Goal: Check status: Check status

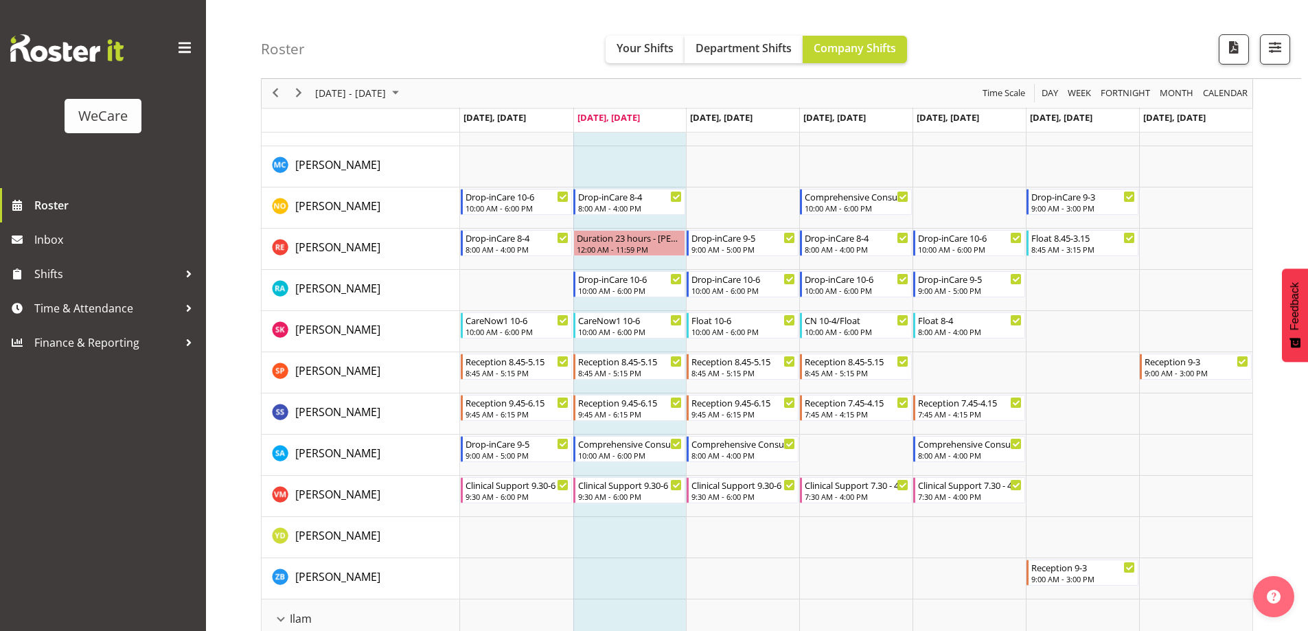
scroll to position [1007, 0]
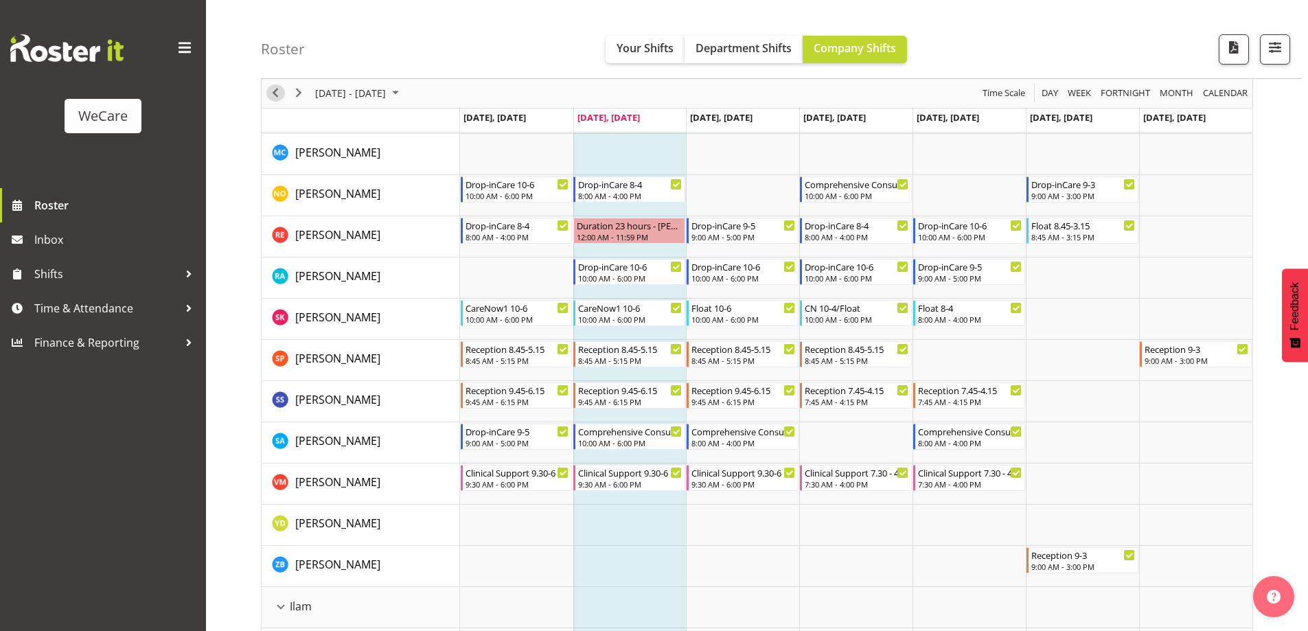
click at [268, 96] on span "Previous" at bounding box center [275, 93] width 16 height 17
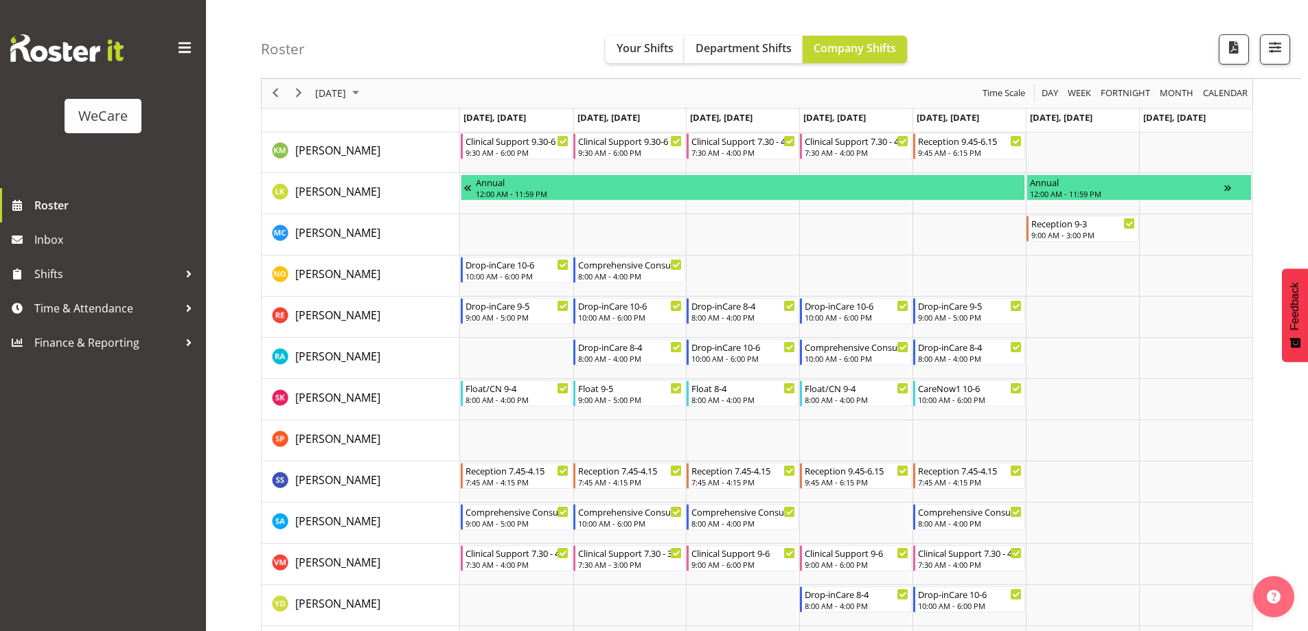
click at [268, 96] on span "Previous" at bounding box center [275, 93] width 16 height 17
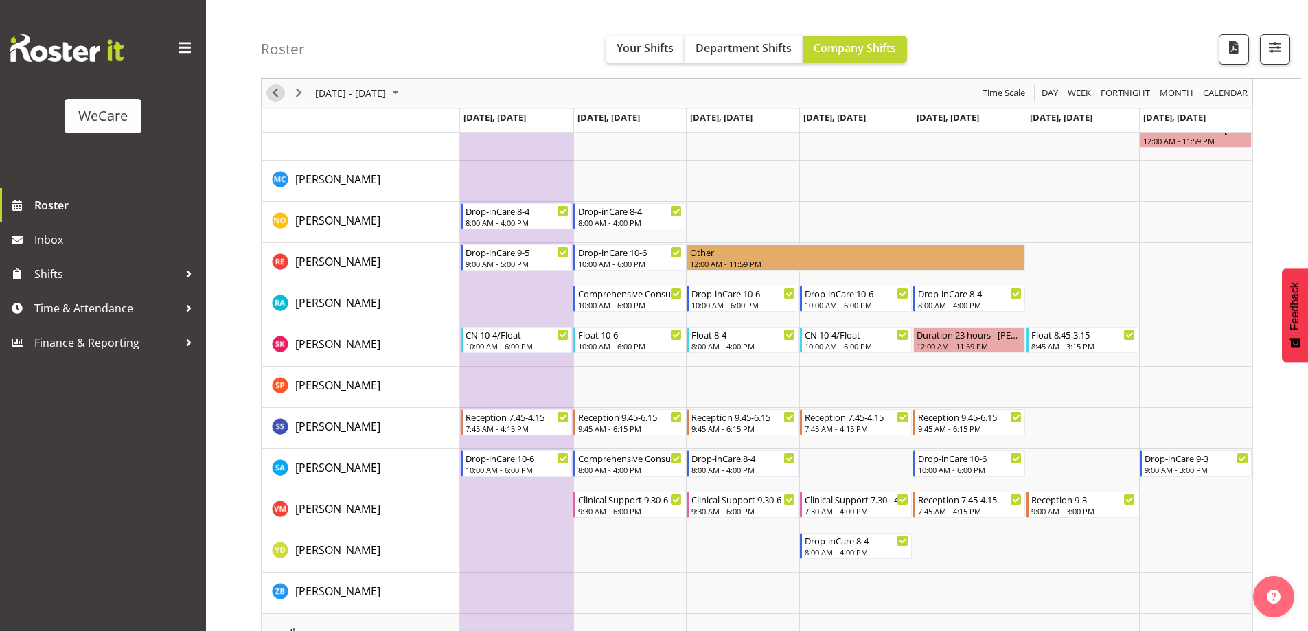
click at [268, 96] on span "Previous" at bounding box center [275, 93] width 16 height 17
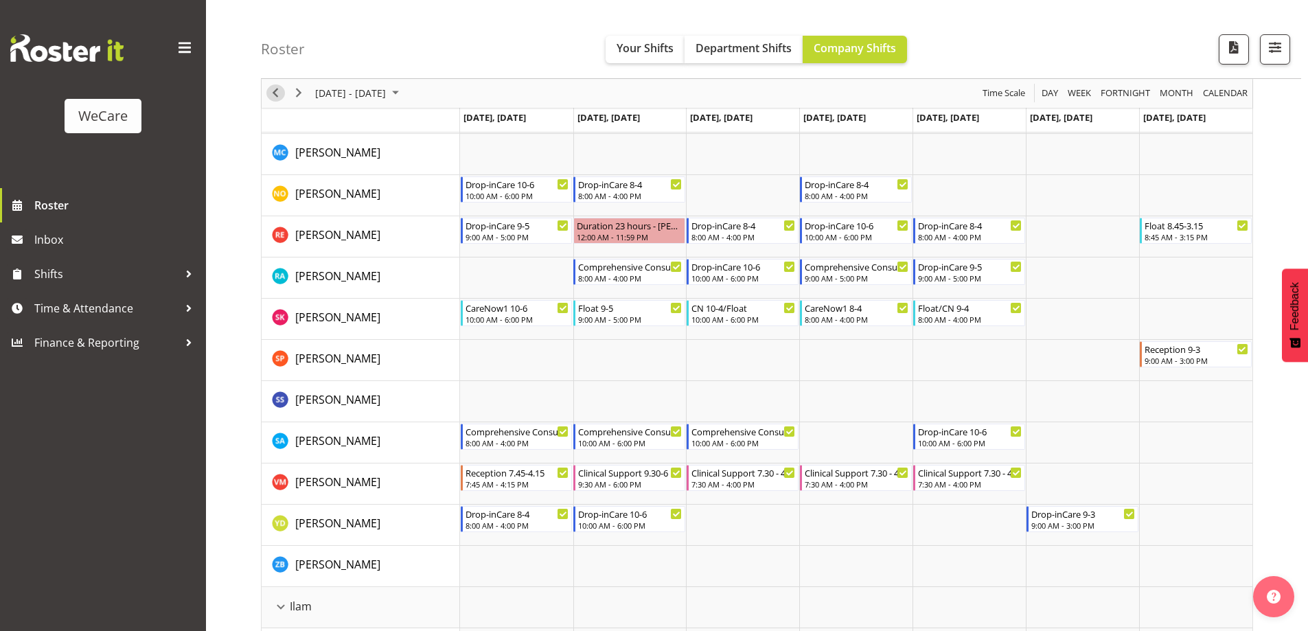
click at [268, 96] on span "Previous" at bounding box center [275, 93] width 16 height 17
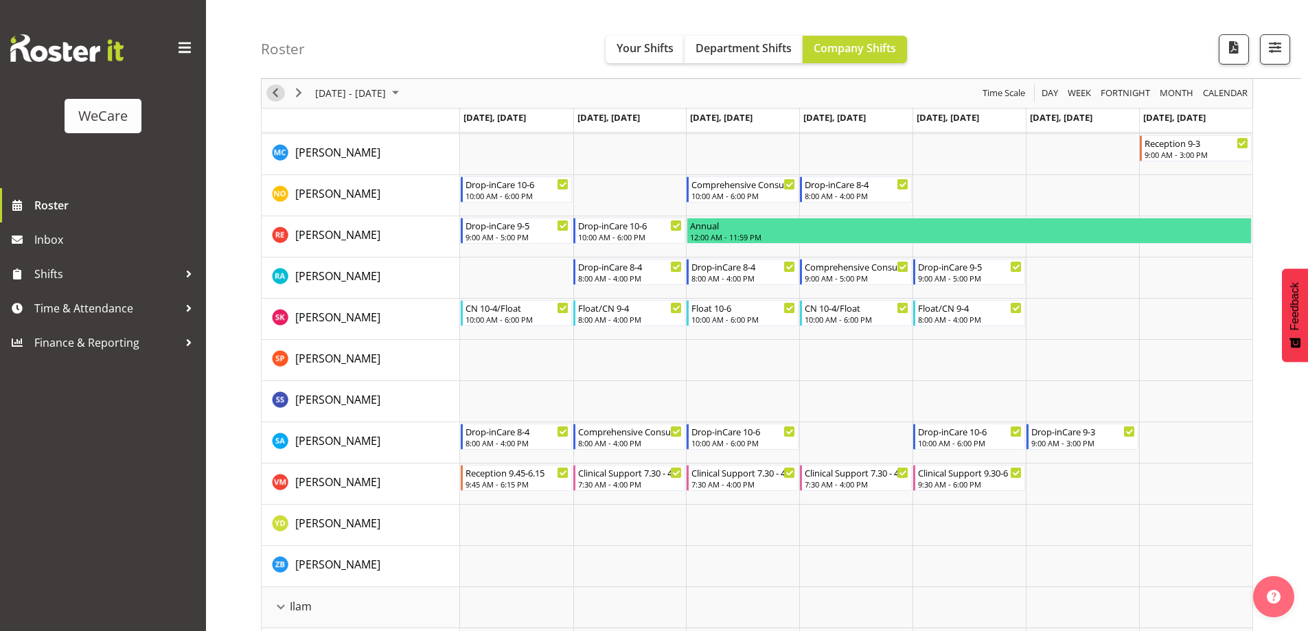
click at [268, 96] on span "Previous" at bounding box center [275, 93] width 16 height 17
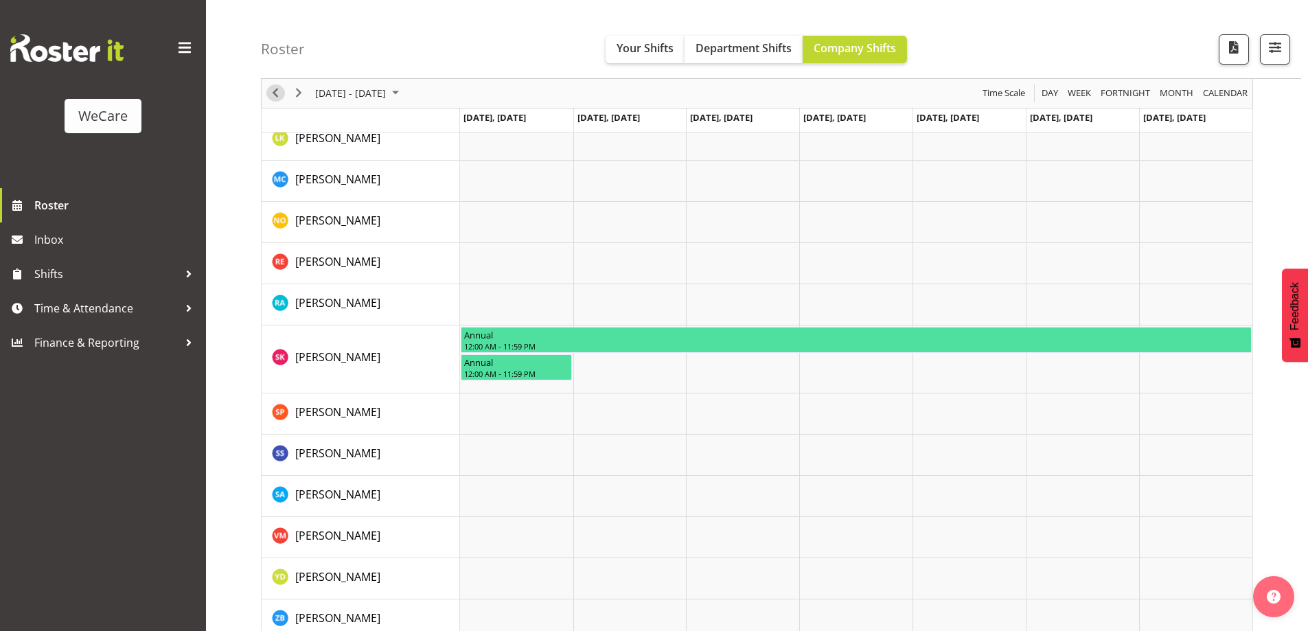
click at [279, 93] on span "Previous" at bounding box center [275, 93] width 16 height 17
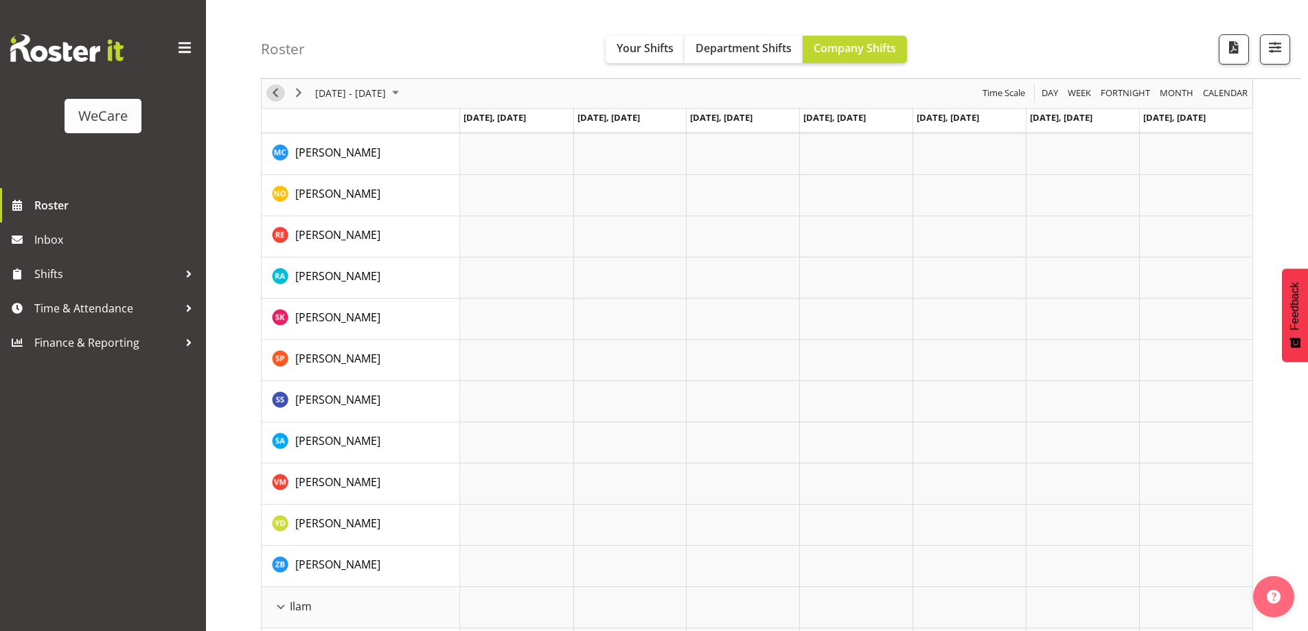
click at [277, 95] on span "Previous" at bounding box center [275, 93] width 16 height 17
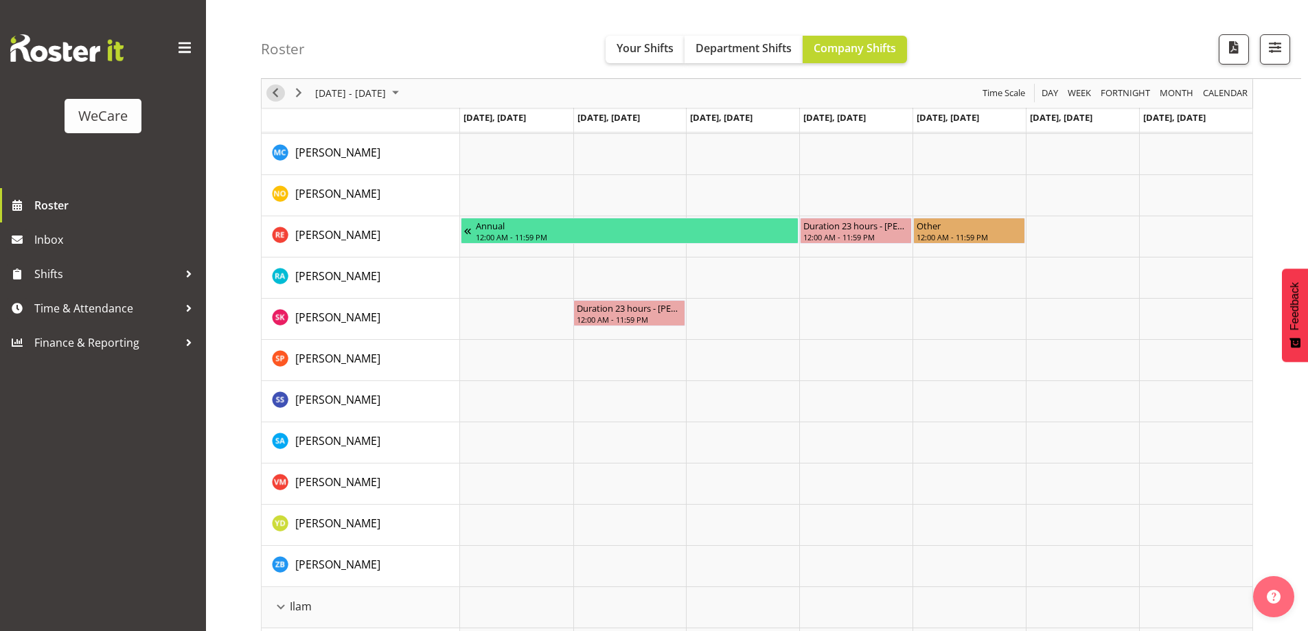
click at [277, 95] on span "Previous" at bounding box center [275, 93] width 16 height 17
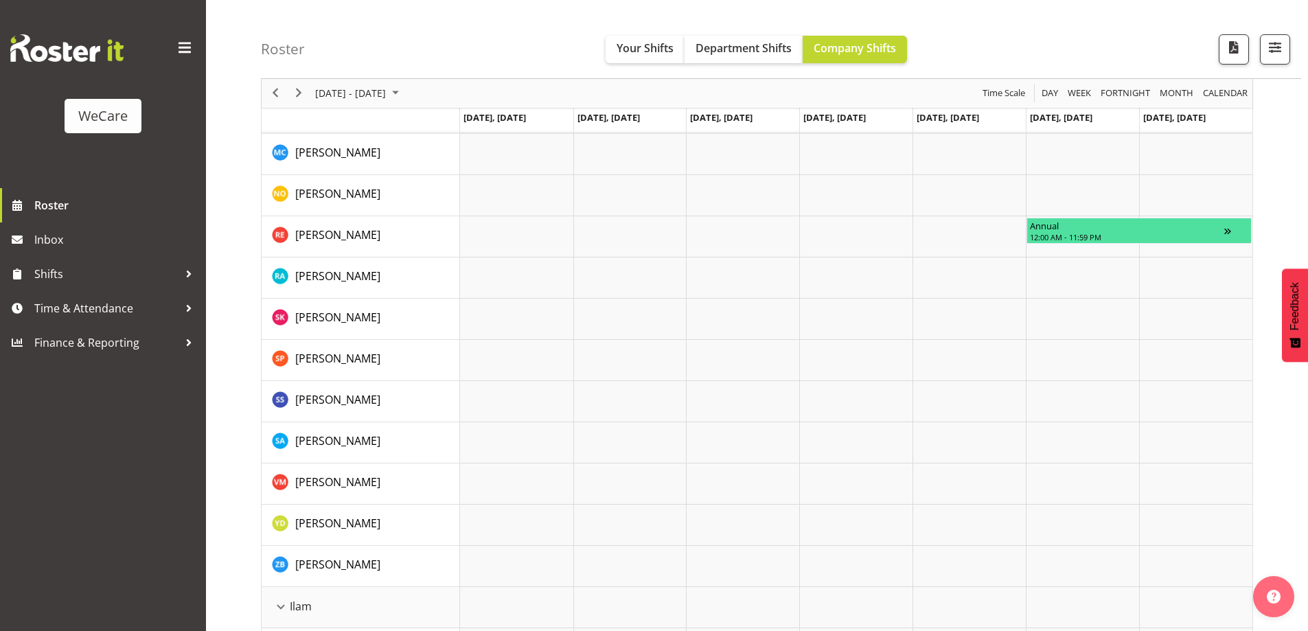
click at [277, 95] on span "Previous" at bounding box center [275, 93] width 16 height 17
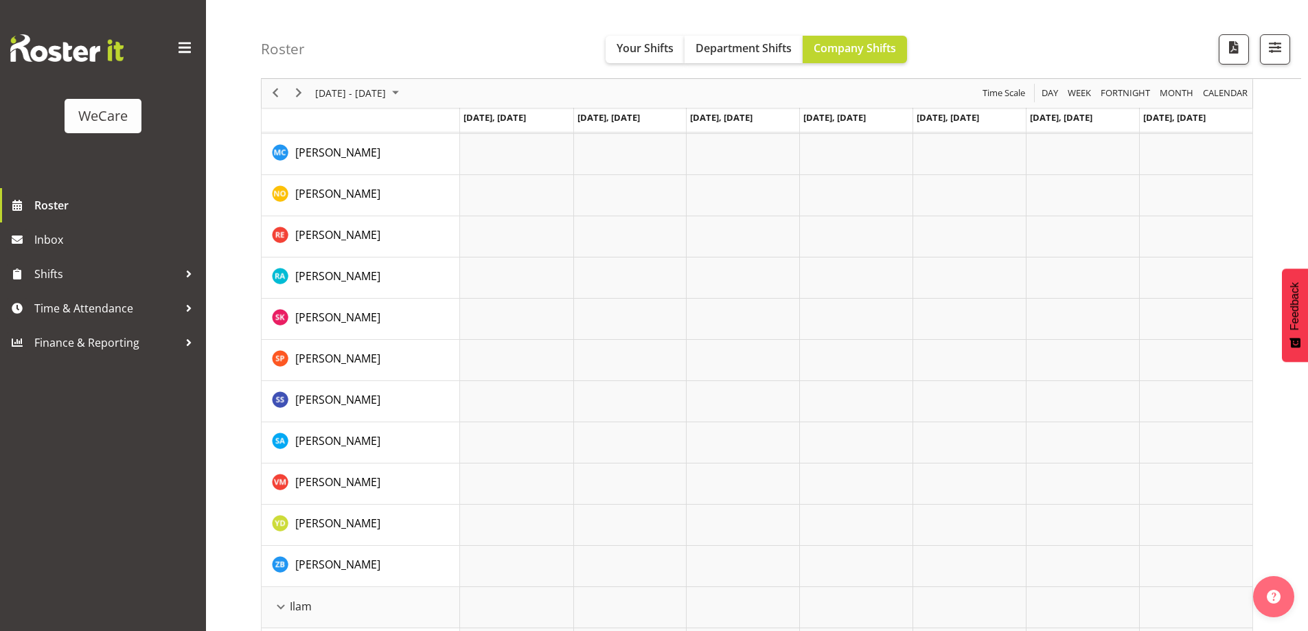
click at [277, 95] on span "Previous" at bounding box center [275, 93] width 16 height 17
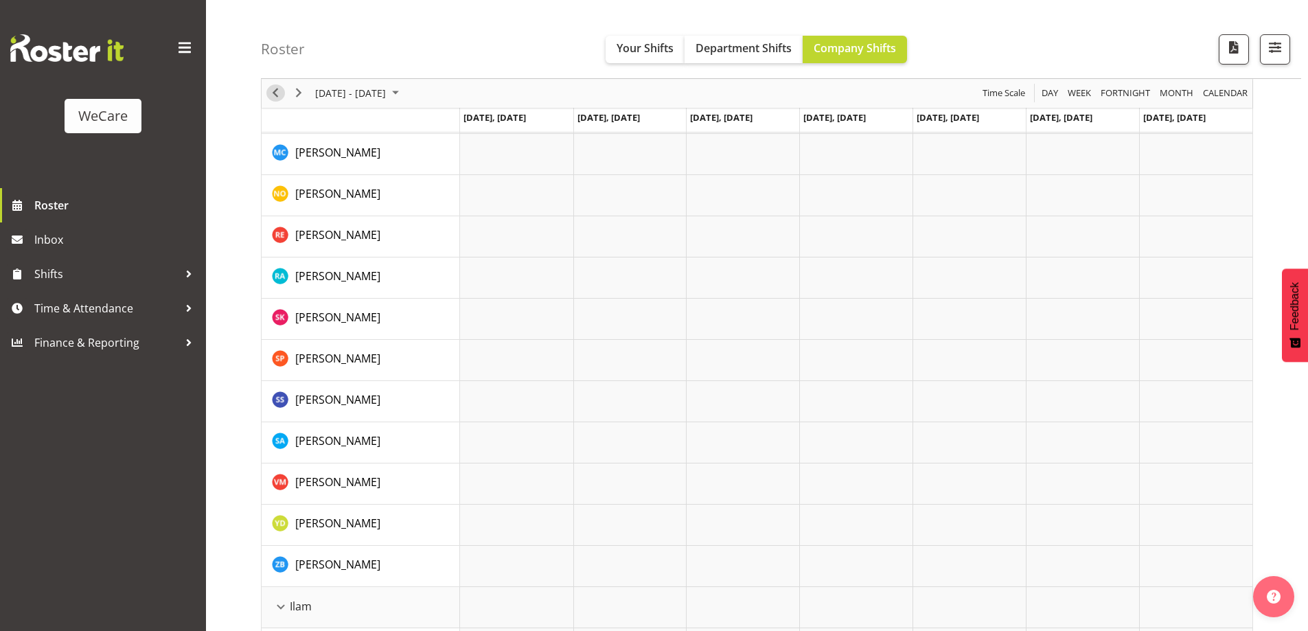
click at [277, 95] on span "Previous" at bounding box center [275, 93] width 16 height 17
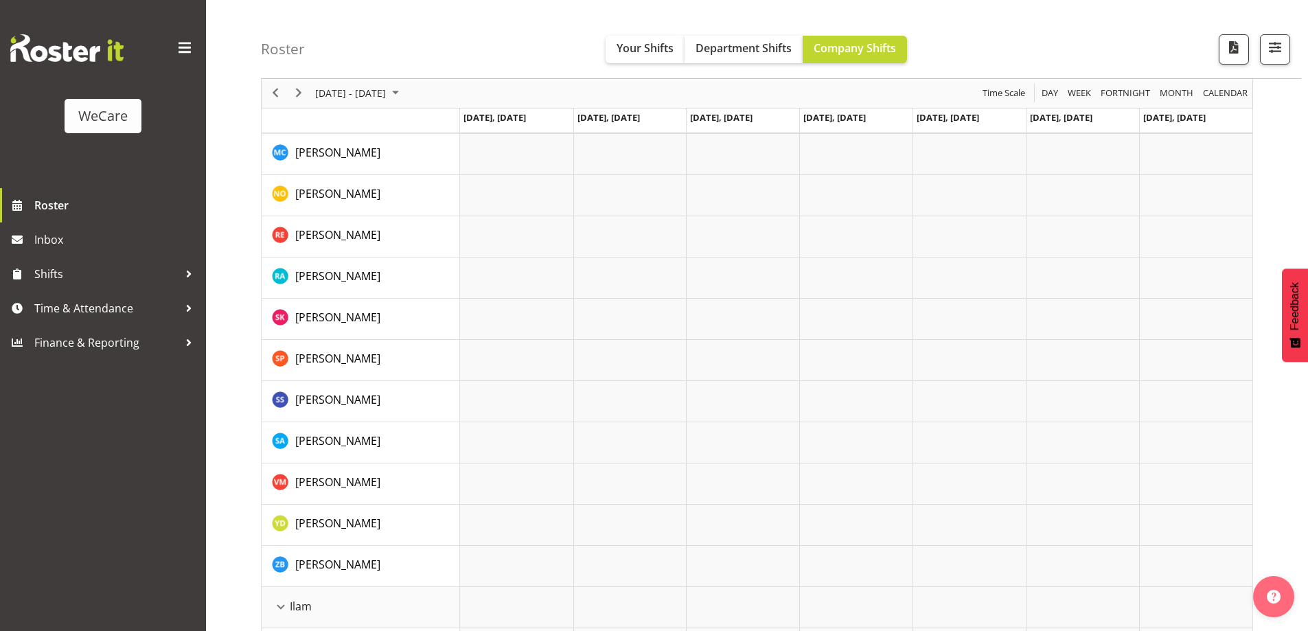
click at [277, 95] on span "Previous" at bounding box center [275, 93] width 16 height 17
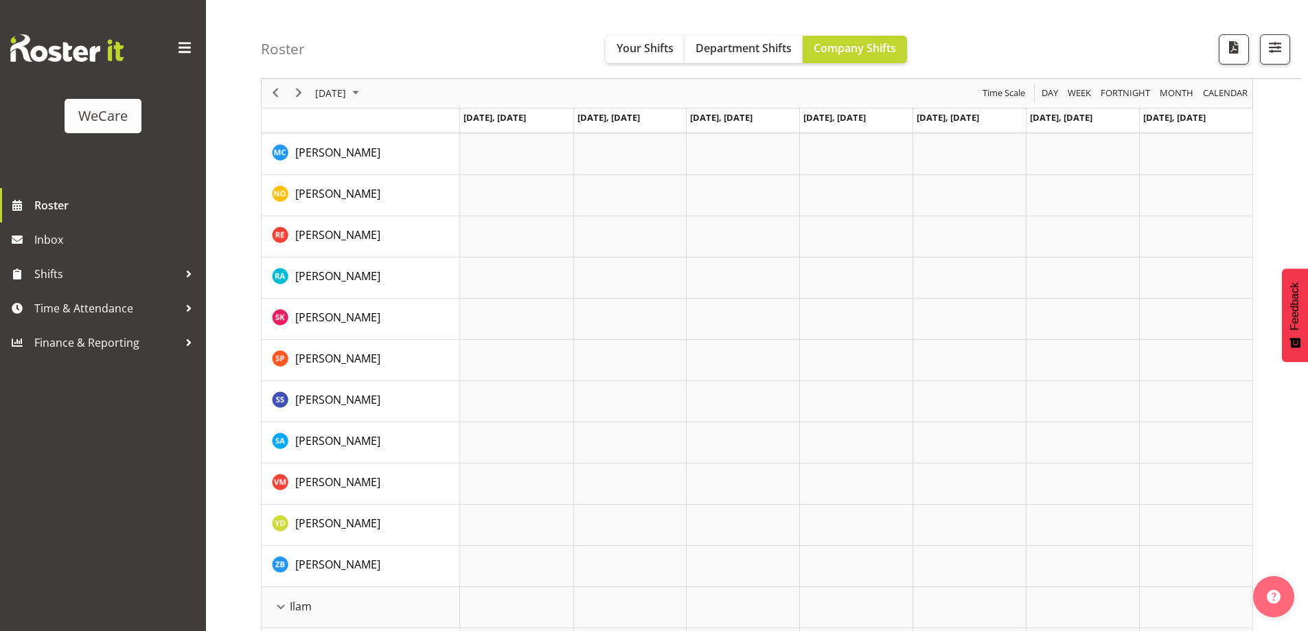
click at [277, 95] on span "Previous" at bounding box center [275, 93] width 16 height 17
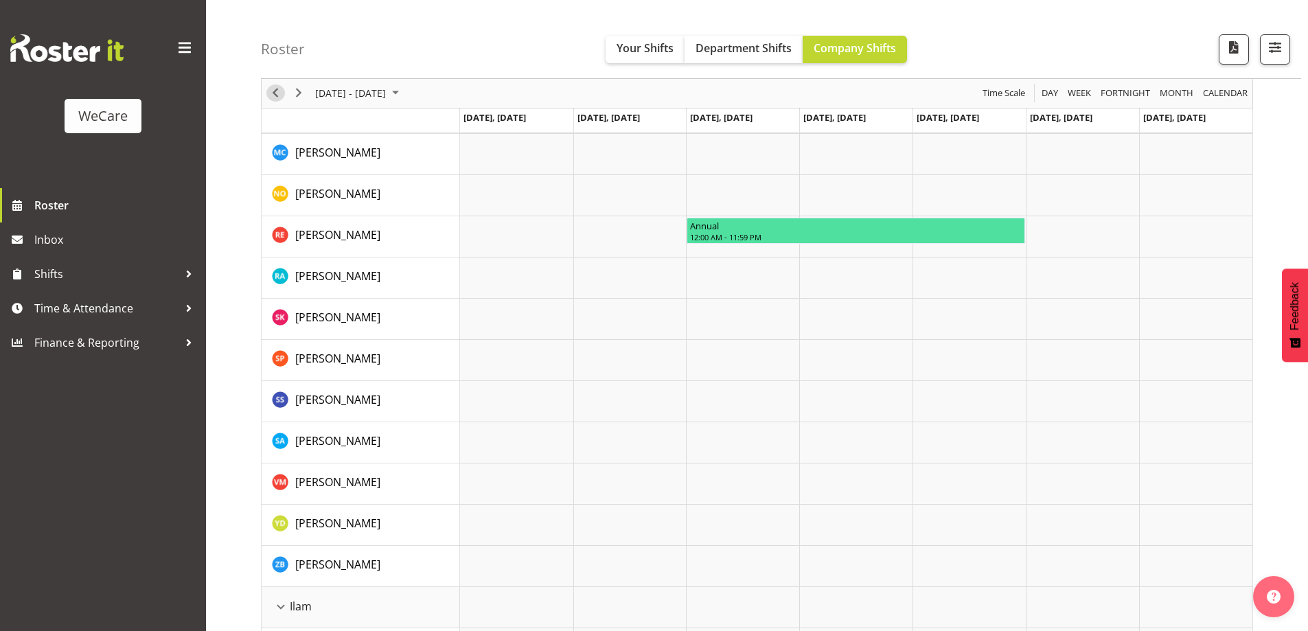
click at [274, 88] on span "Previous" at bounding box center [275, 93] width 16 height 17
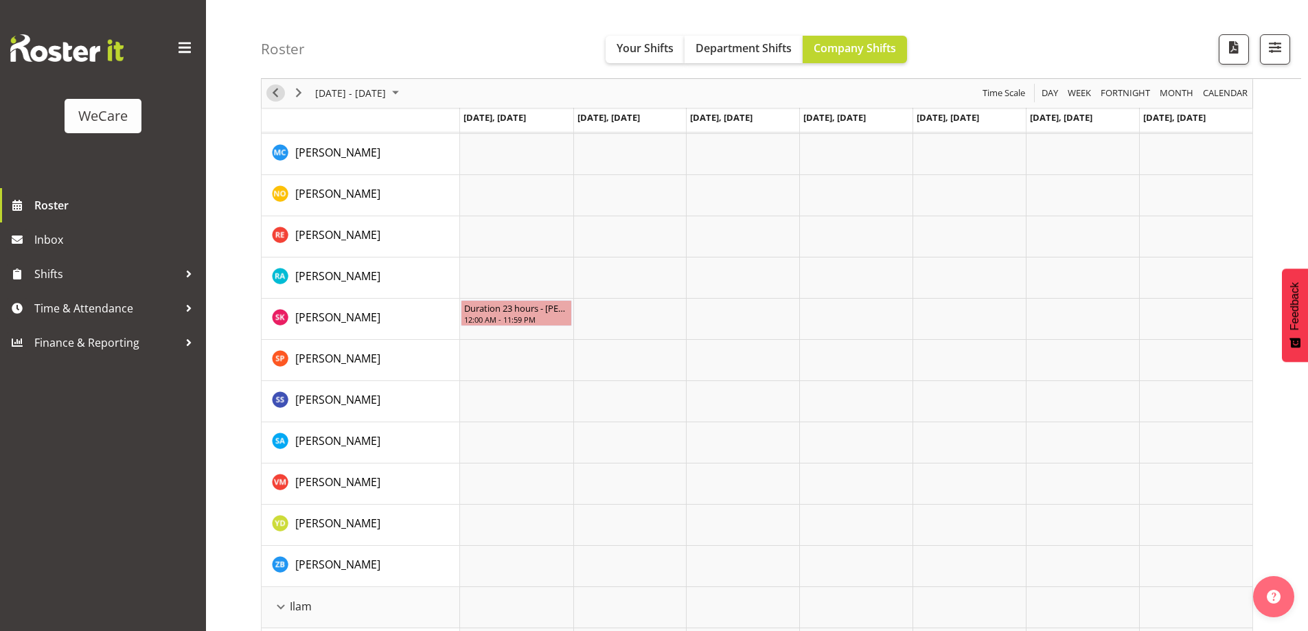
click at [274, 88] on span "Previous" at bounding box center [275, 93] width 16 height 17
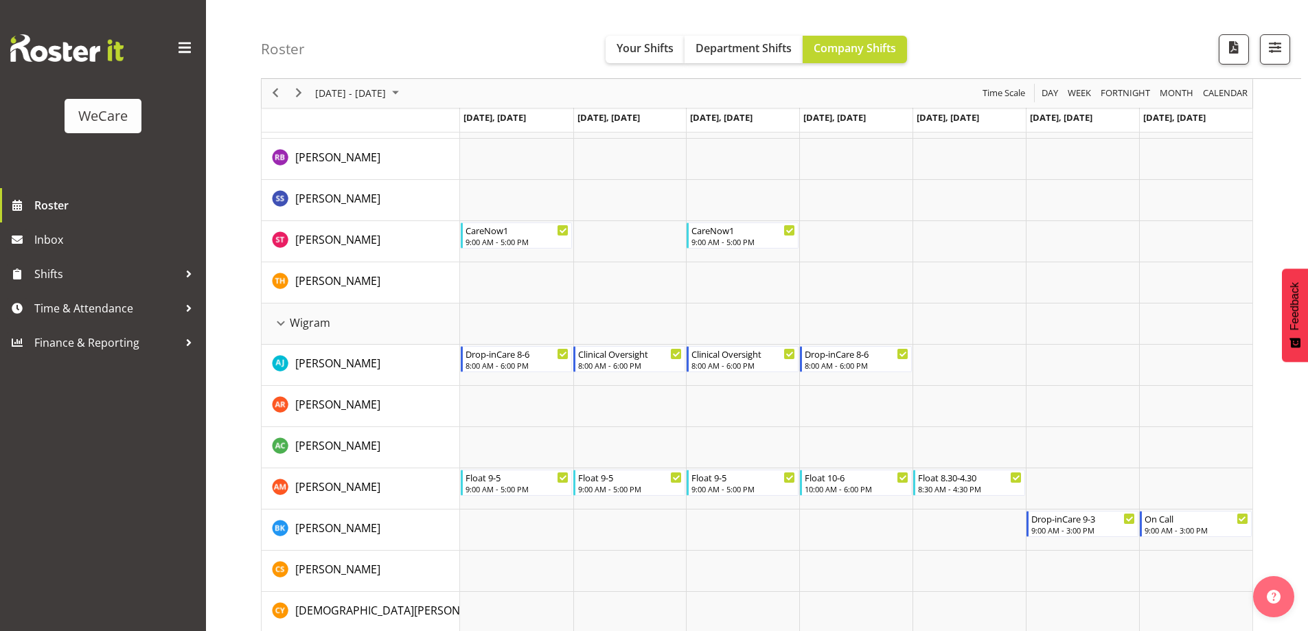
scroll to position [3129, 0]
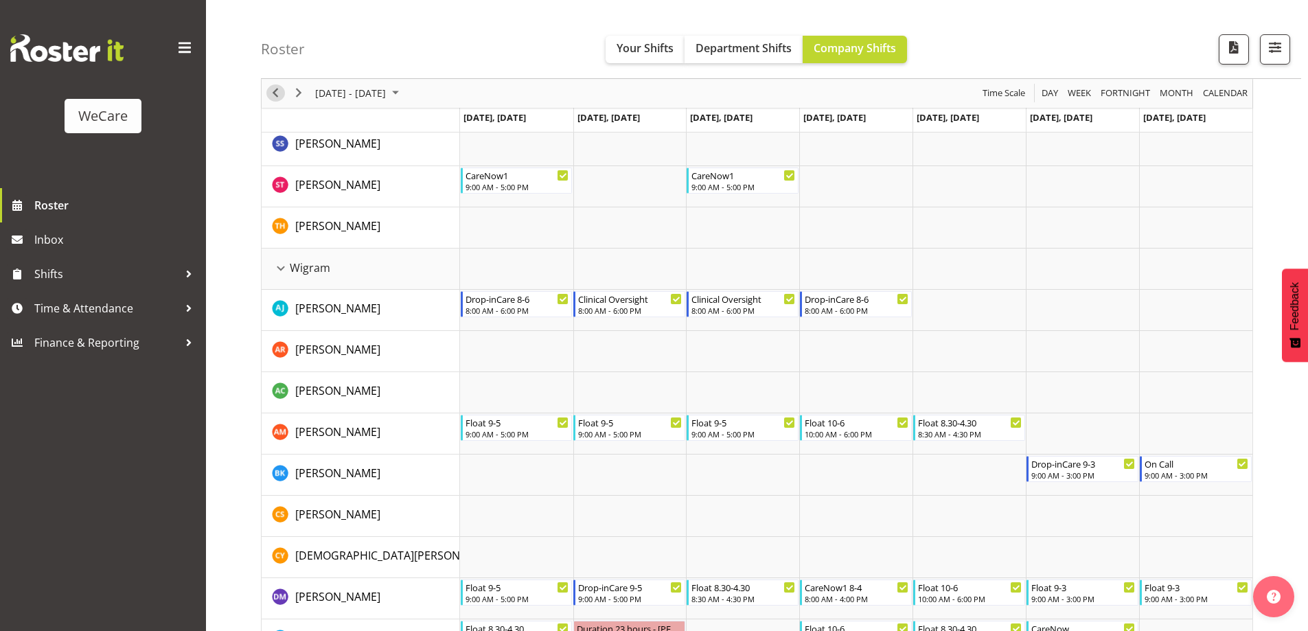
click at [274, 94] on span "Previous" at bounding box center [275, 93] width 16 height 17
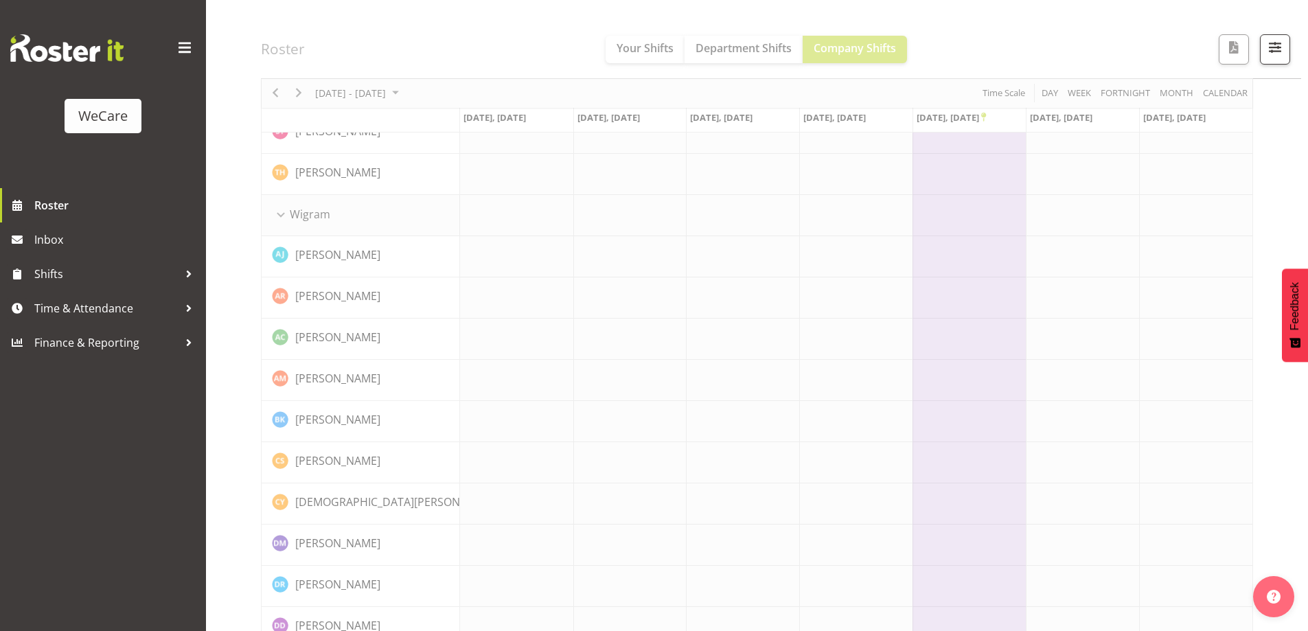
scroll to position [3183, 0]
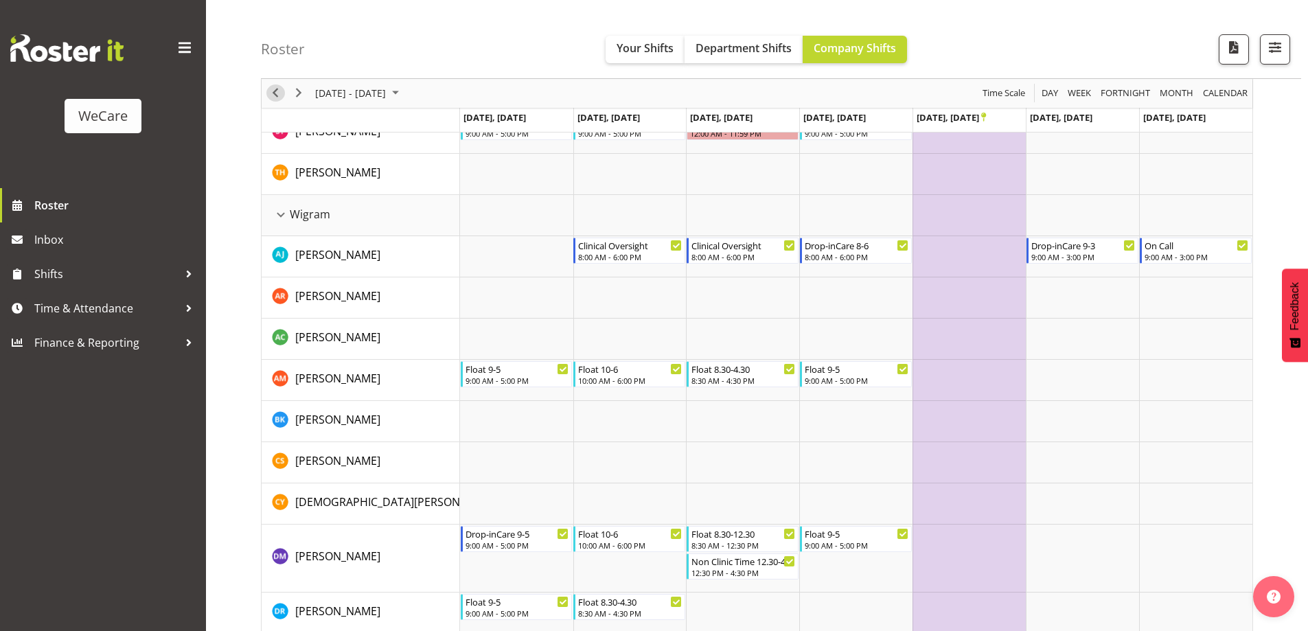
click at [274, 94] on span "Previous" at bounding box center [275, 93] width 16 height 17
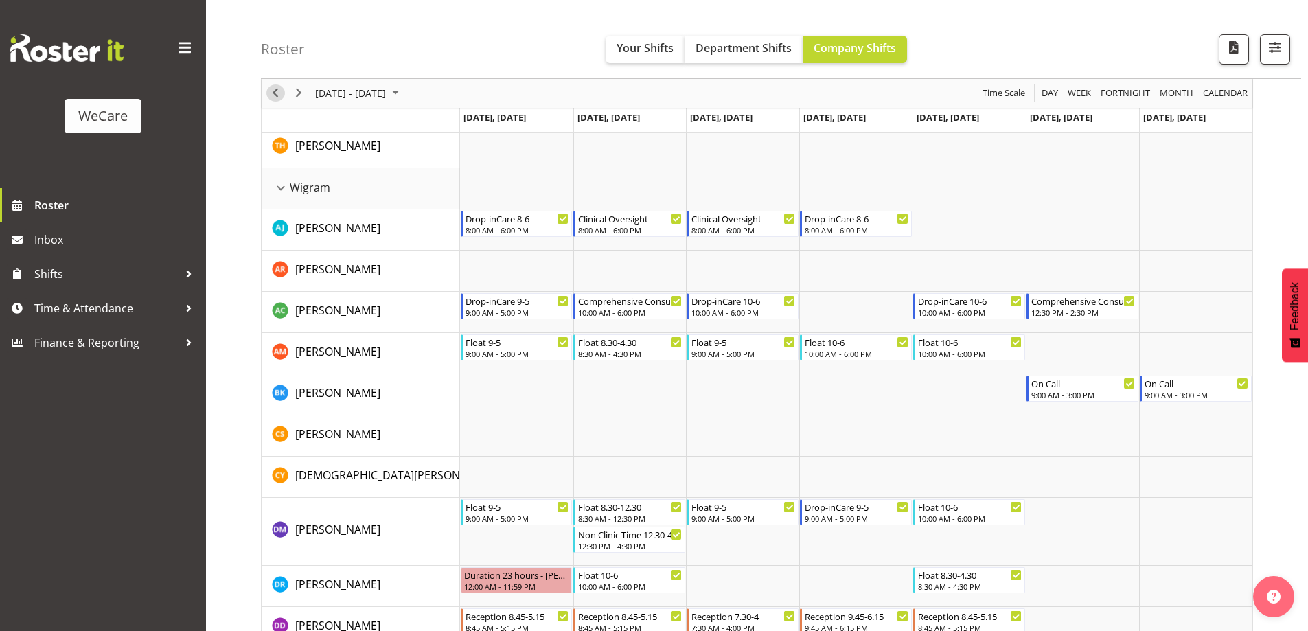
click at [274, 94] on span "Previous" at bounding box center [275, 93] width 16 height 17
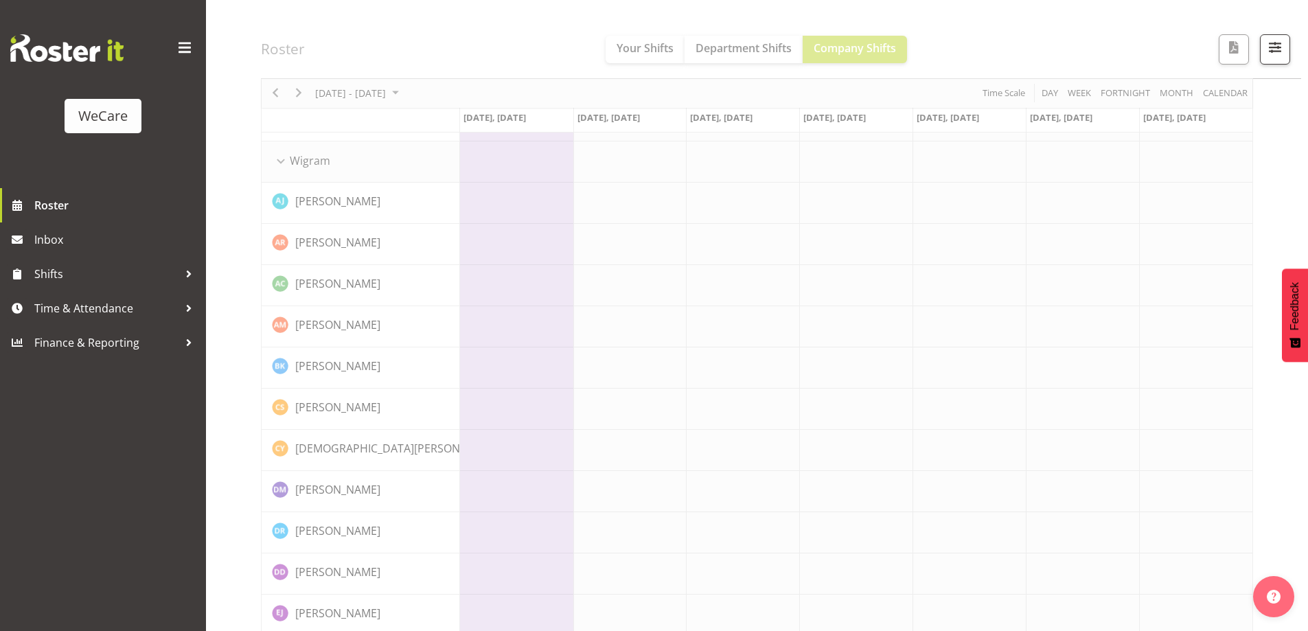
scroll to position [3209, 0]
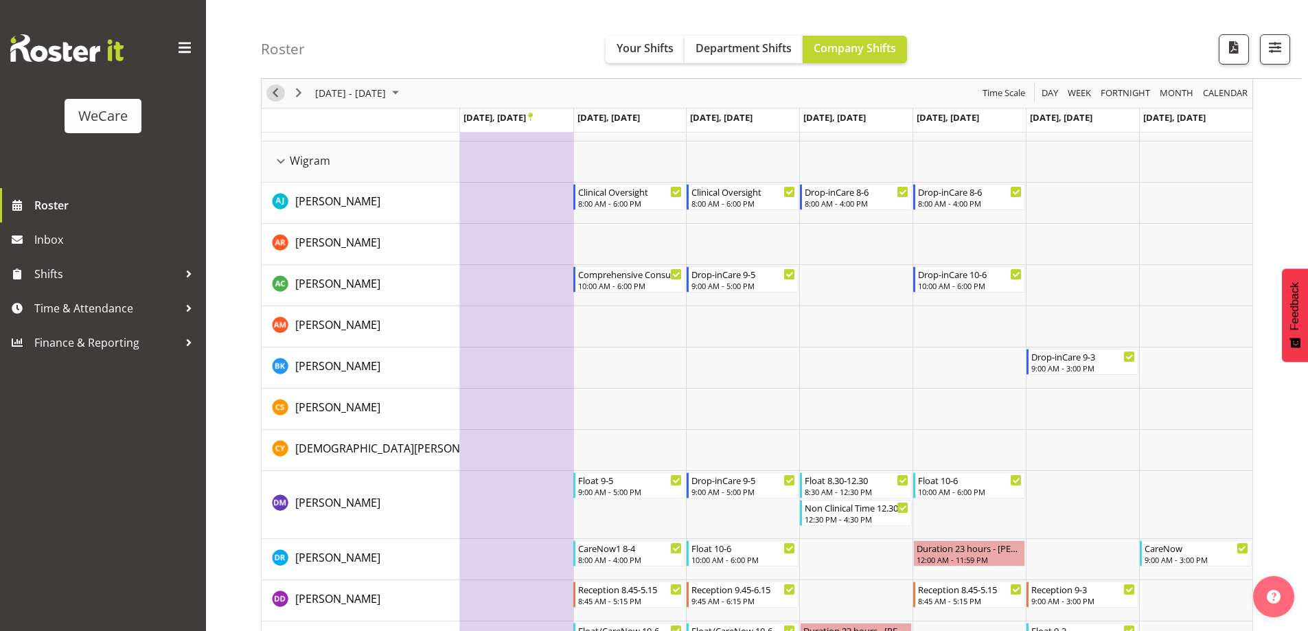
click at [274, 94] on span "Previous" at bounding box center [275, 93] width 16 height 17
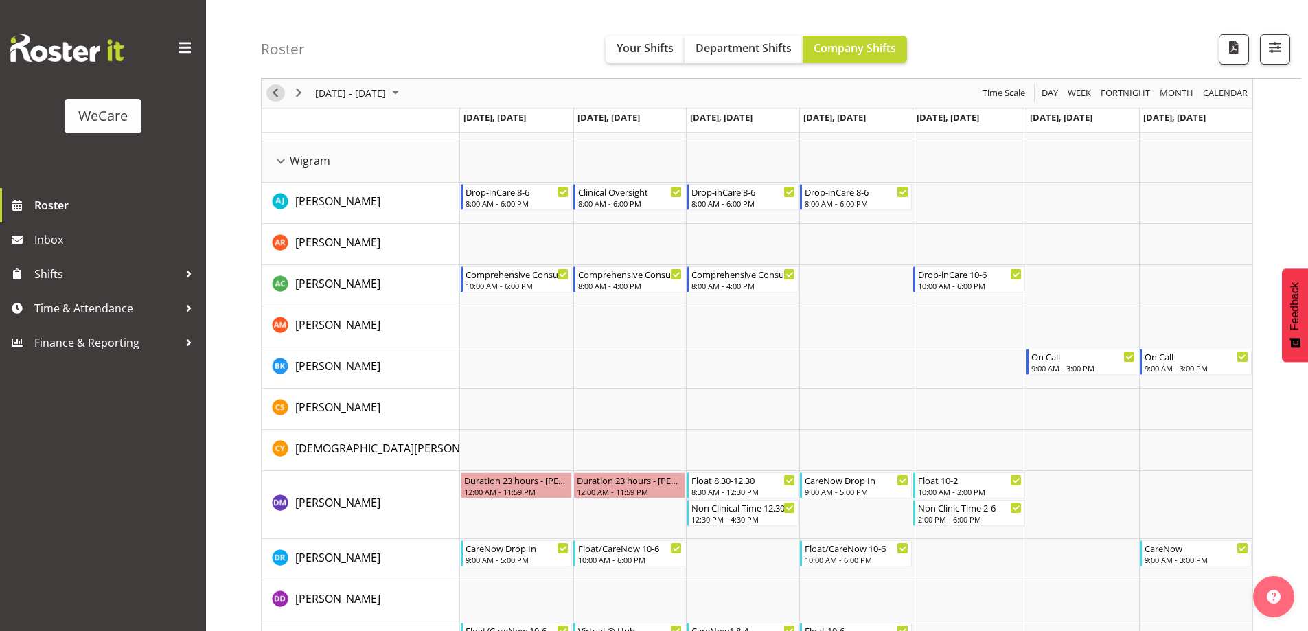
click at [274, 94] on span "Previous" at bounding box center [275, 93] width 16 height 17
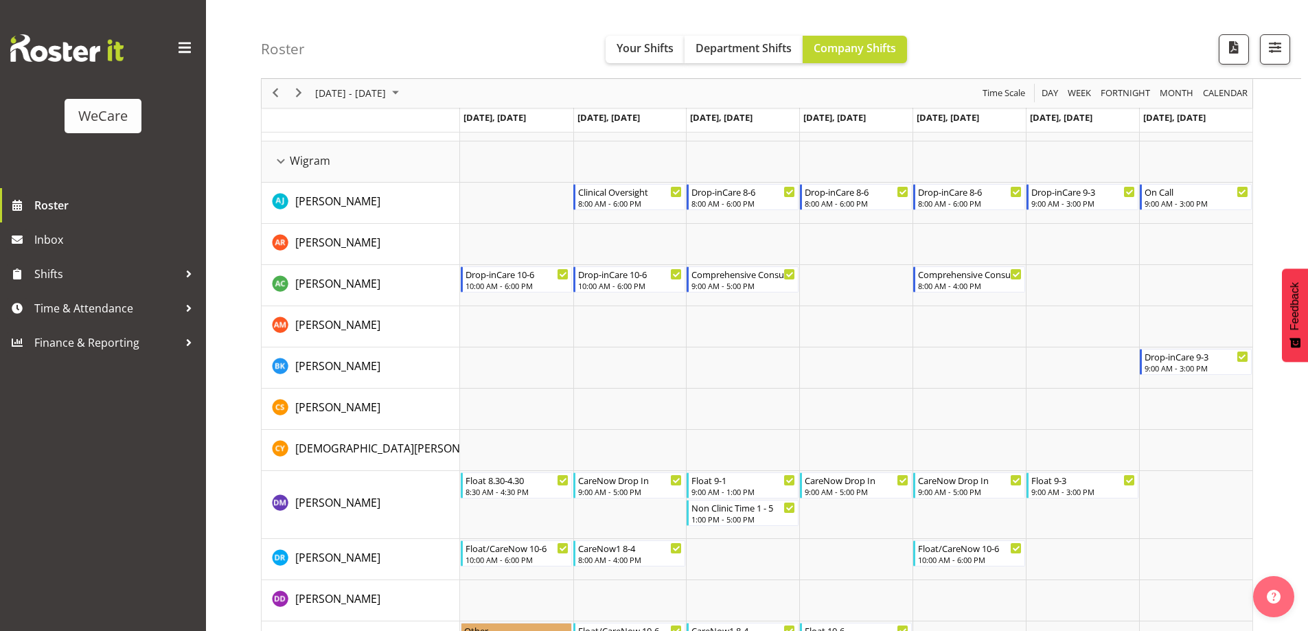
scroll to position [3236, 0]
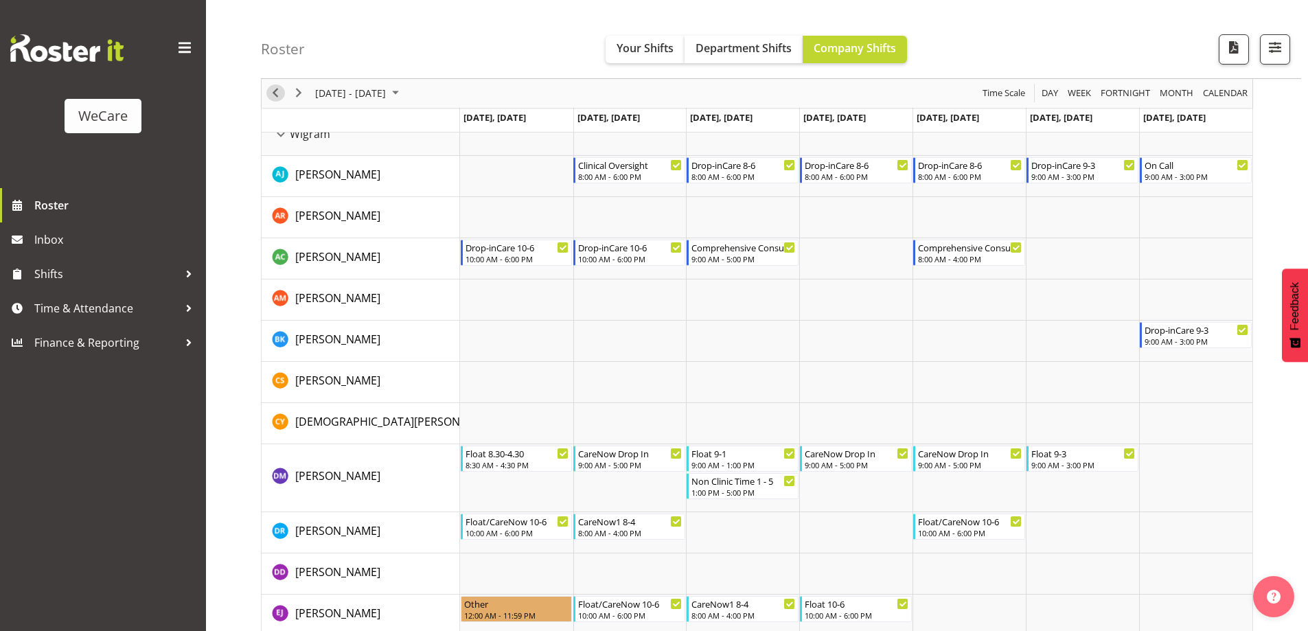
click at [274, 94] on span "Previous" at bounding box center [275, 93] width 16 height 17
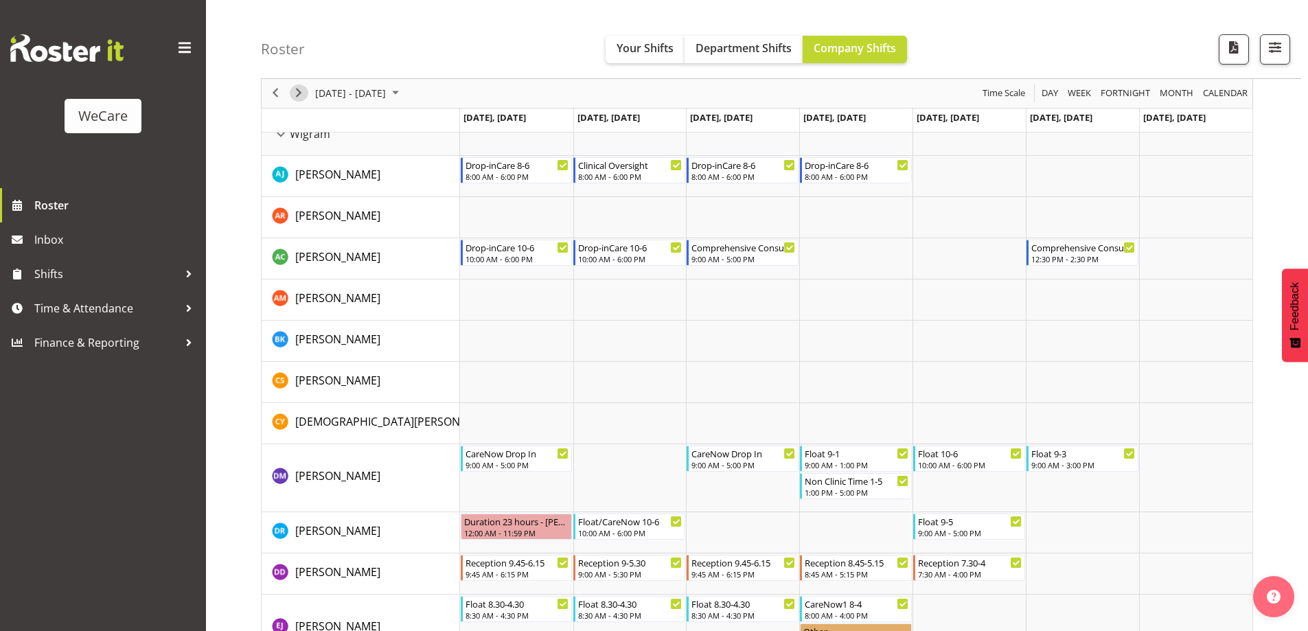
click at [303, 95] on span "Next" at bounding box center [298, 93] width 16 height 17
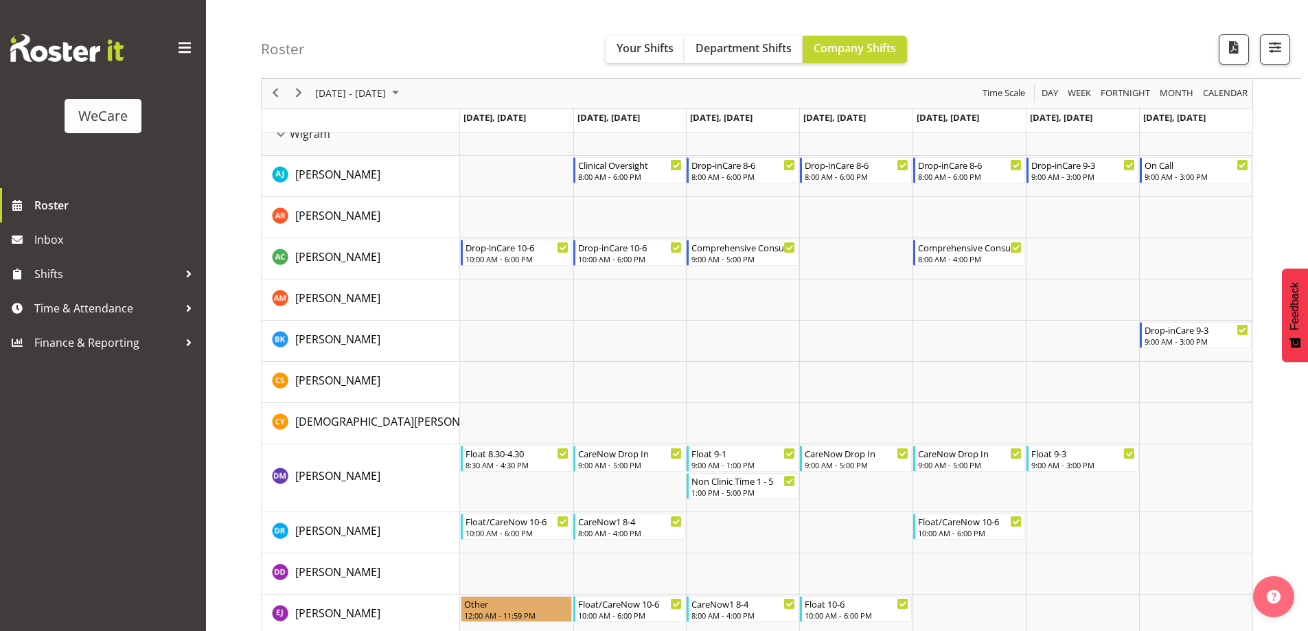
scroll to position [3263, 0]
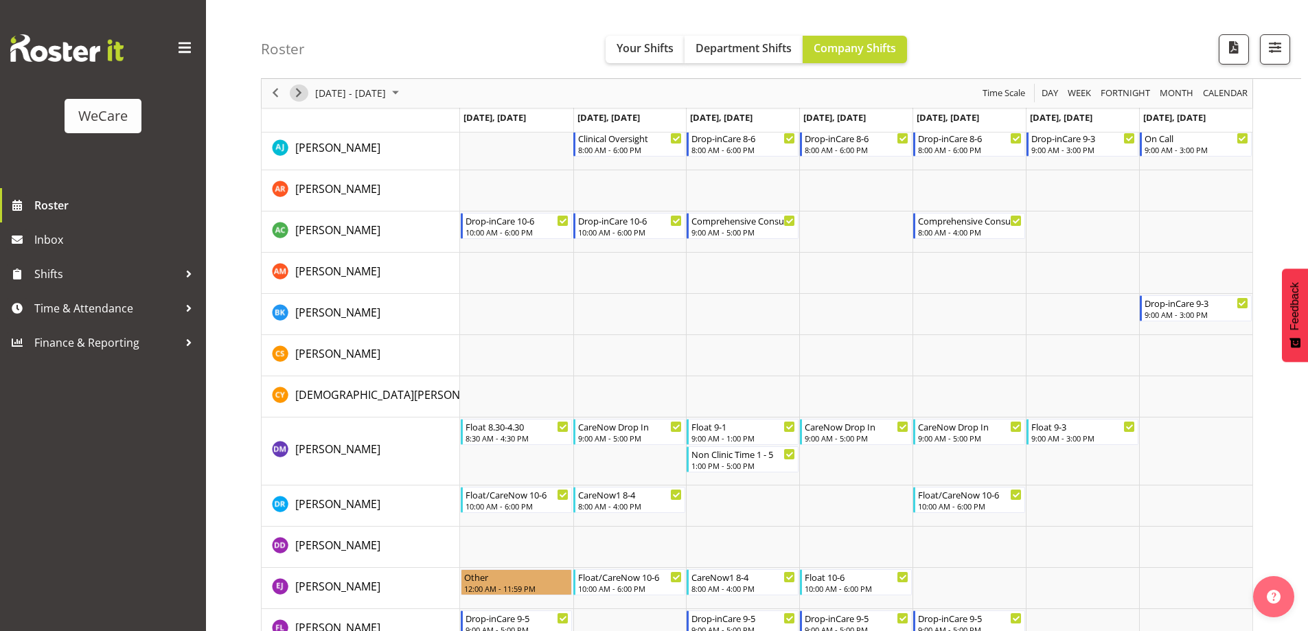
click at [303, 95] on span "Next" at bounding box center [298, 93] width 16 height 17
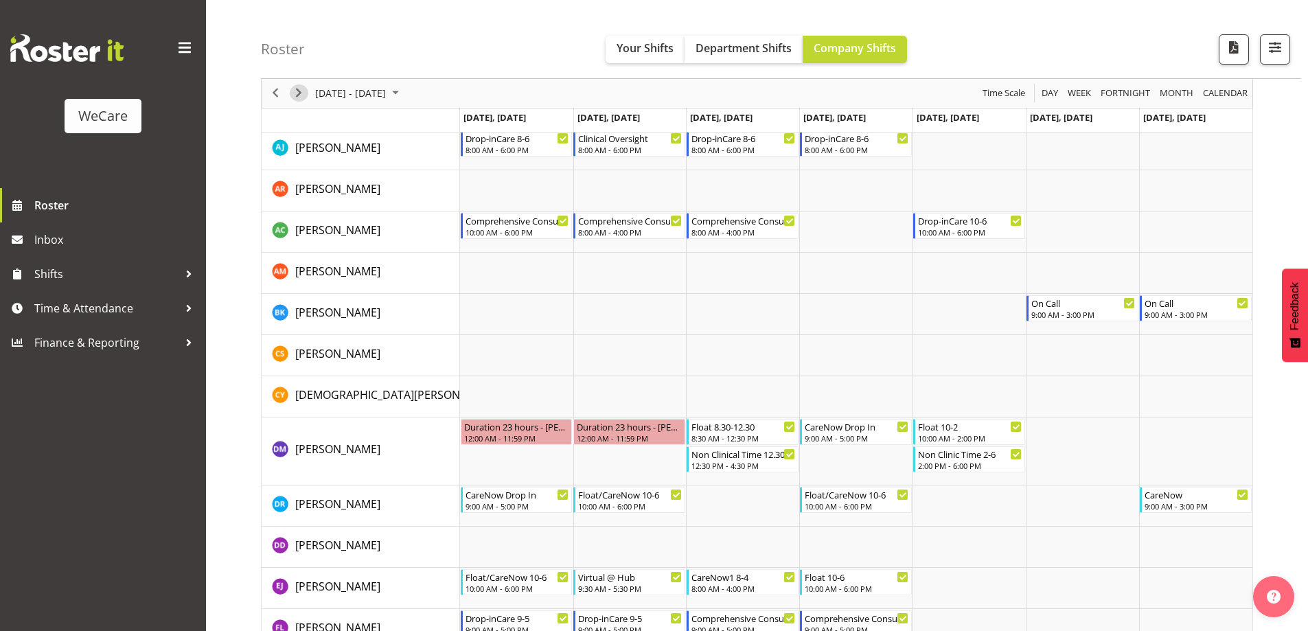
click at [303, 95] on span "Next" at bounding box center [298, 93] width 16 height 17
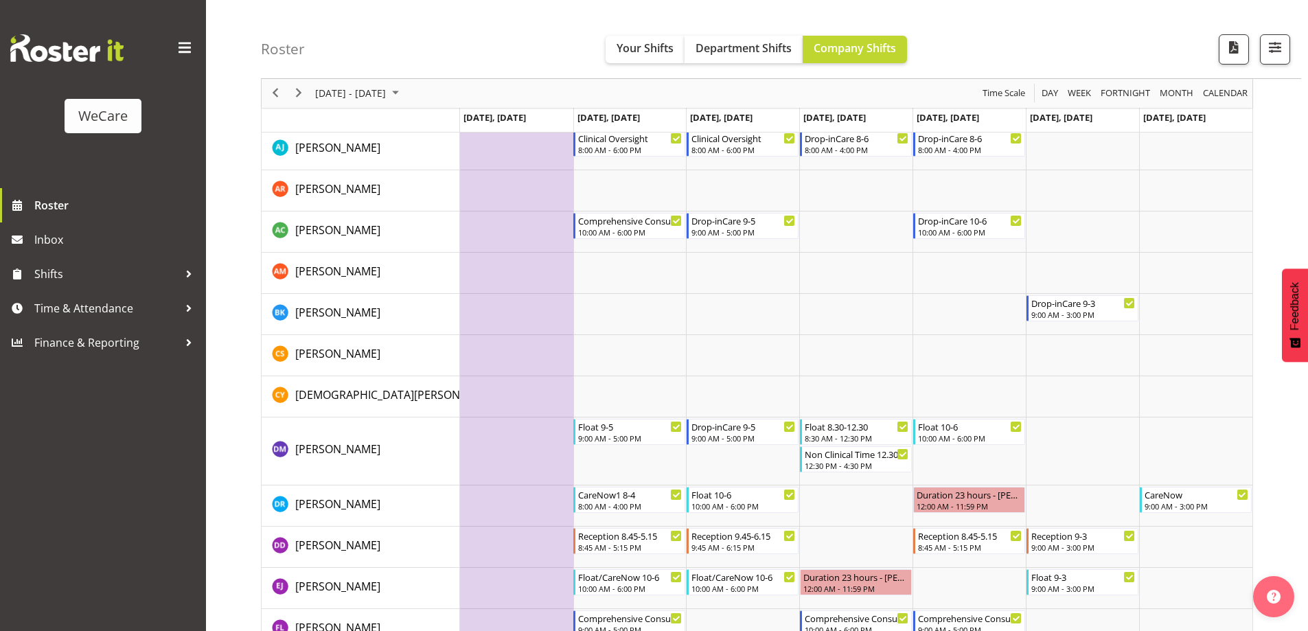
scroll to position [3290, 0]
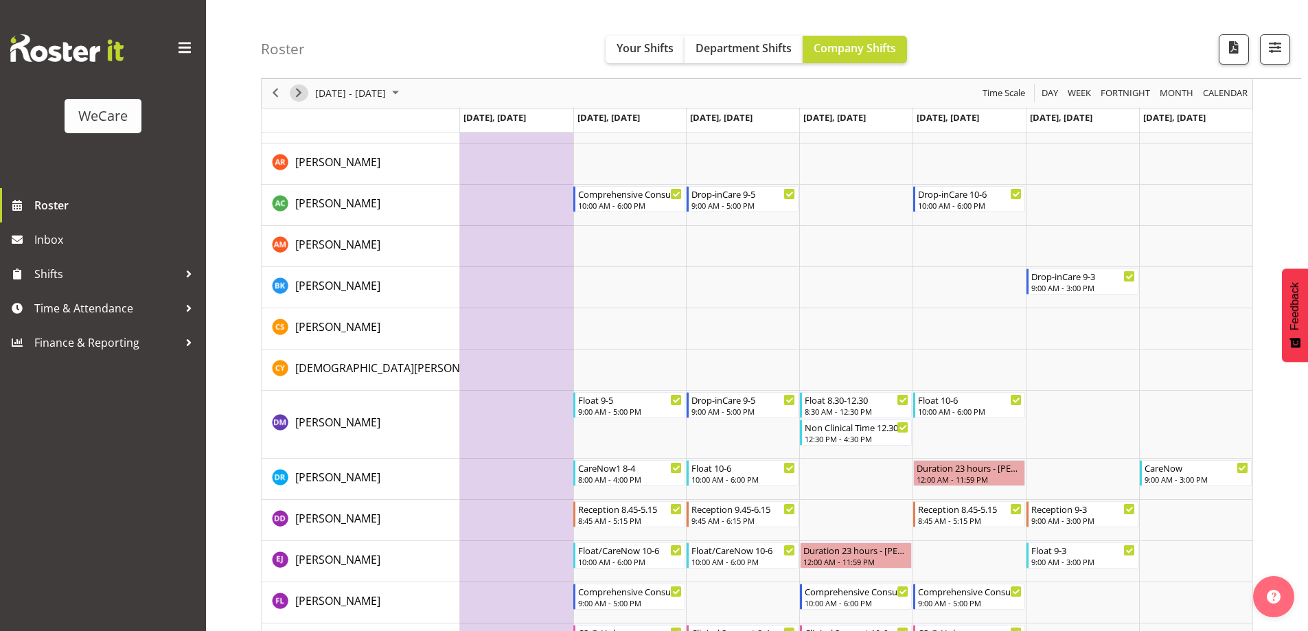
click at [303, 95] on span "Next" at bounding box center [298, 93] width 16 height 17
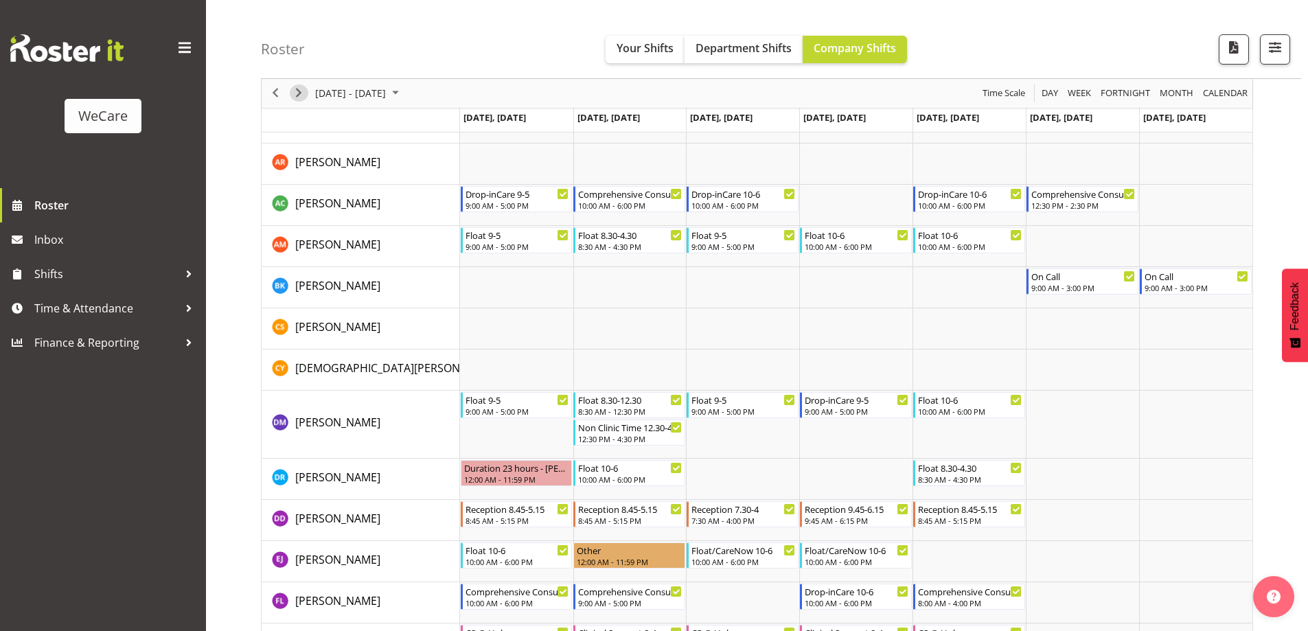
click at [303, 95] on span "Next" at bounding box center [298, 93] width 16 height 17
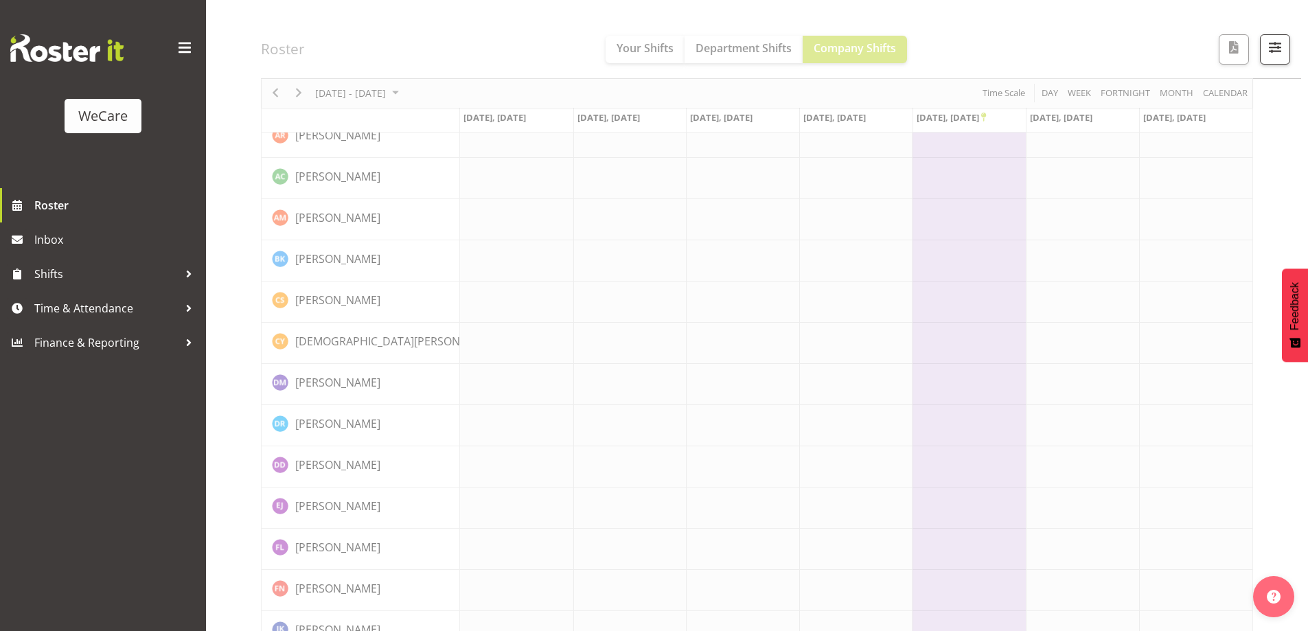
scroll to position [3343, 0]
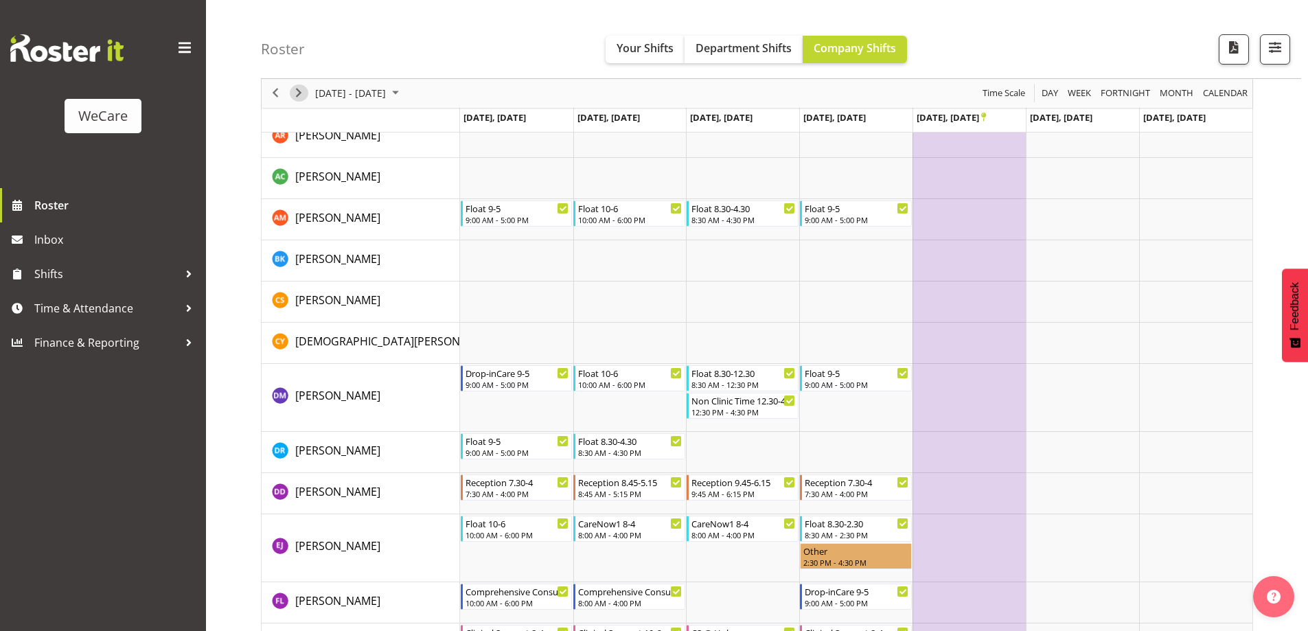
click at [303, 95] on span "Next" at bounding box center [298, 93] width 16 height 17
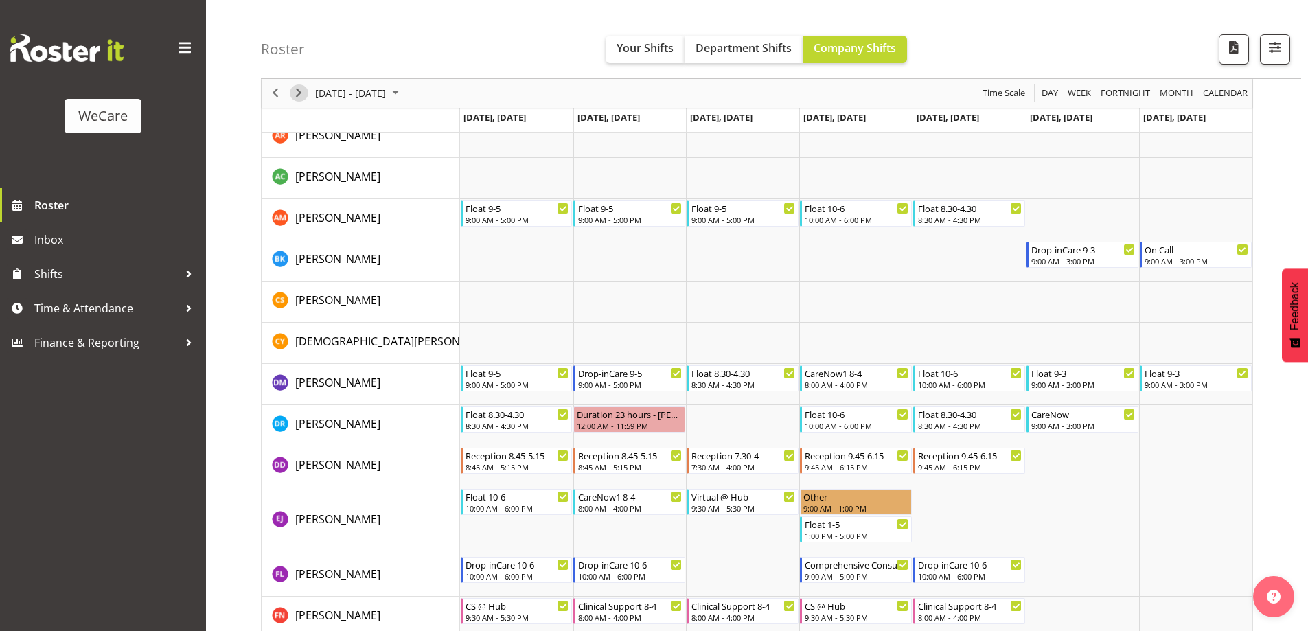
click at [303, 95] on span "Next" at bounding box center [298, 93] width 16 height 17
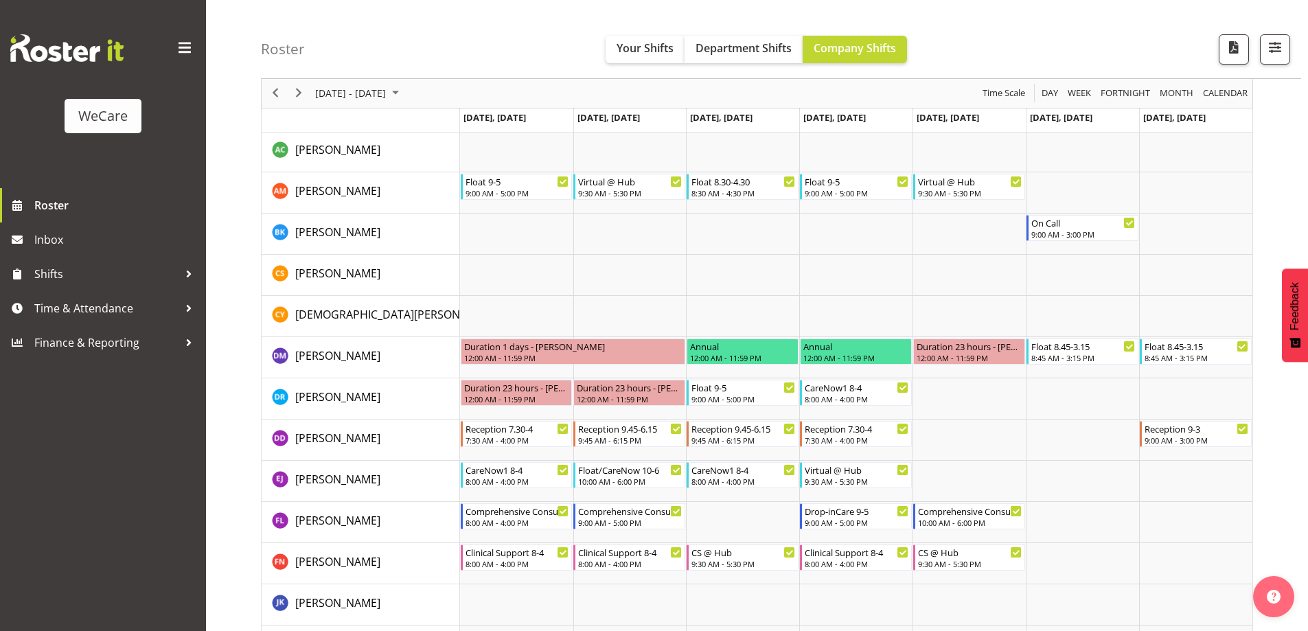
scroll to position [3370, 0]
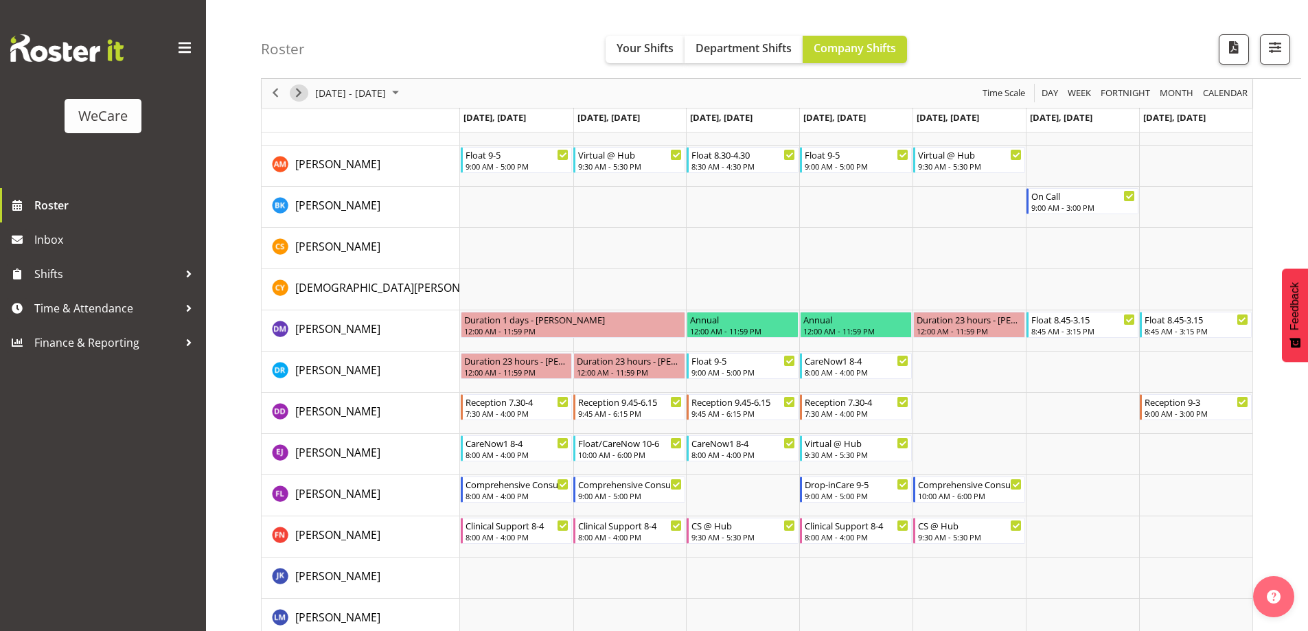
click at [303, 95] on span "Next" at bounding box center [298, 93] width 16 height 17
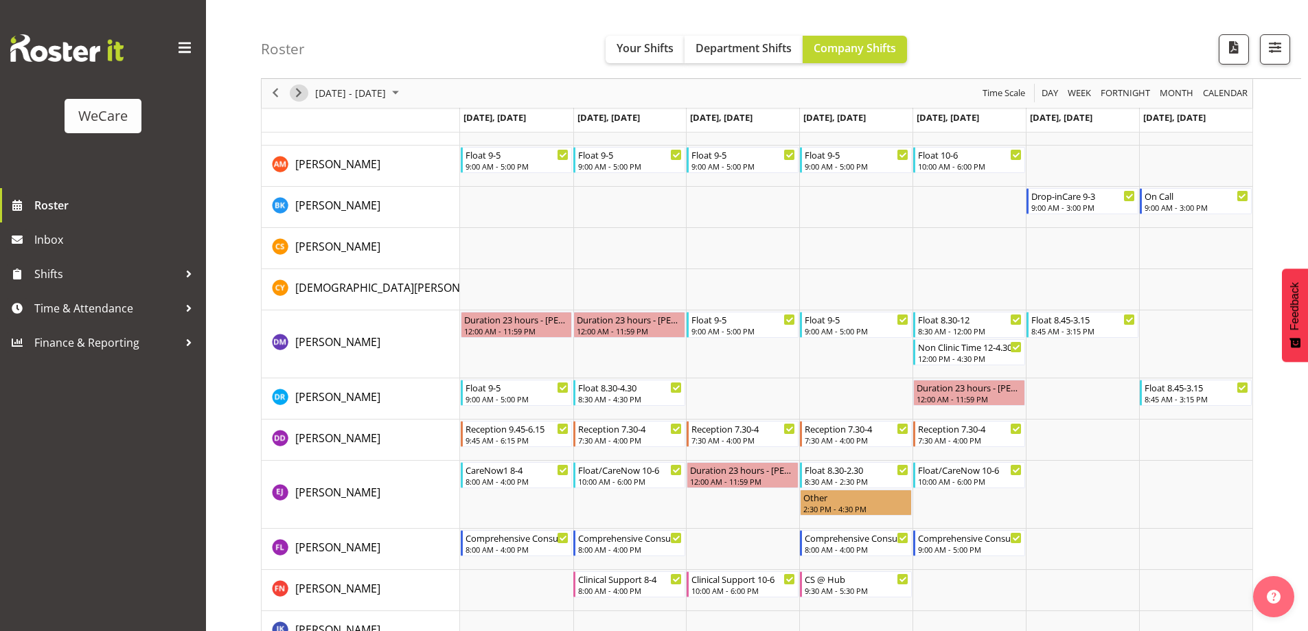
click at [303, 95] on span "Next" at bounding box center [298, 93] width 16 height 17
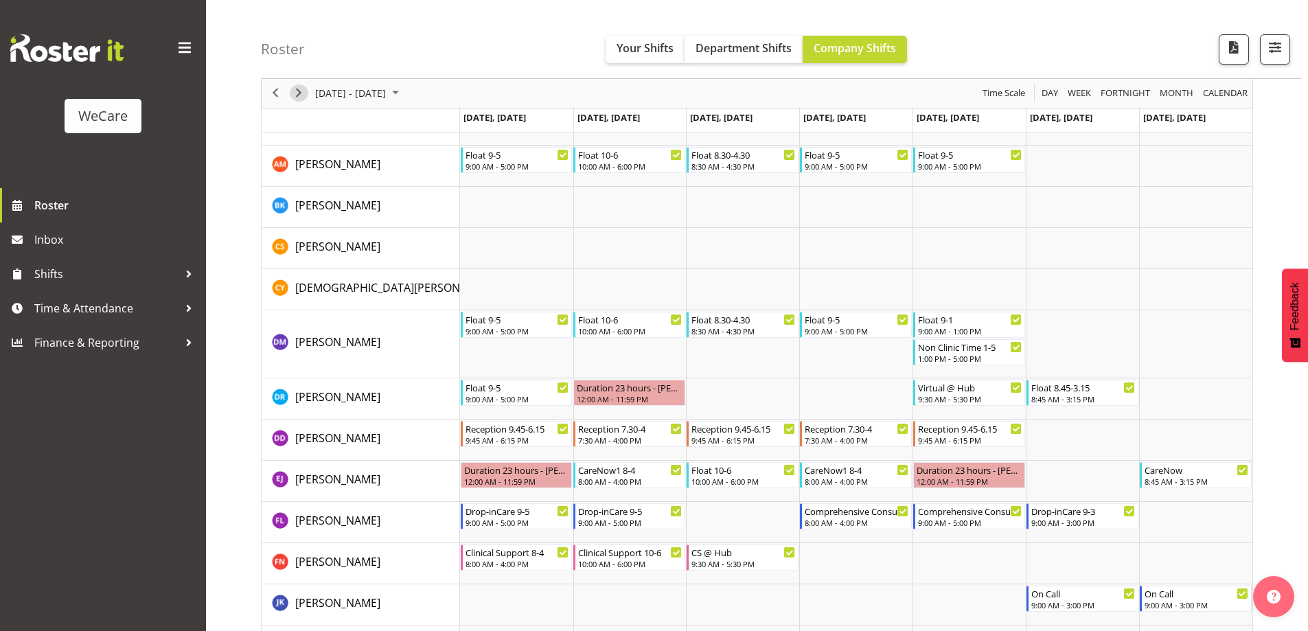
click at [303, 95] on span "Next" at bounding box center [298, 93] width 16 height 17
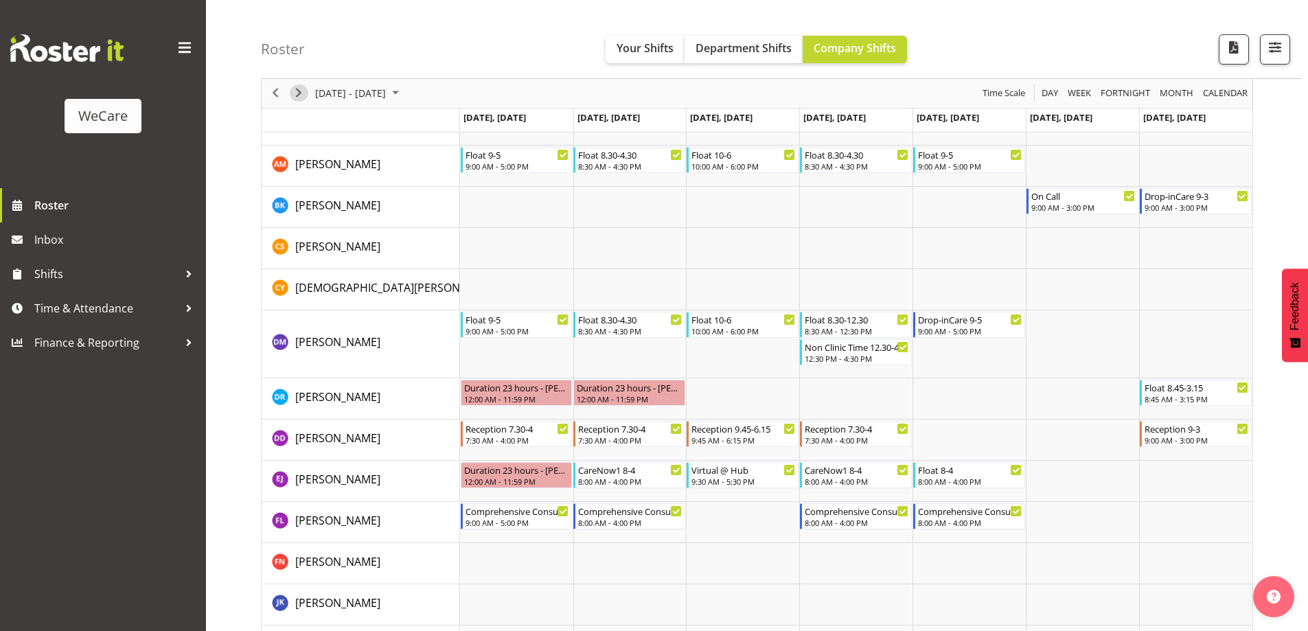
click at [303, 95] on span "Next" at bounding box center [298, 93] width 16 height 17
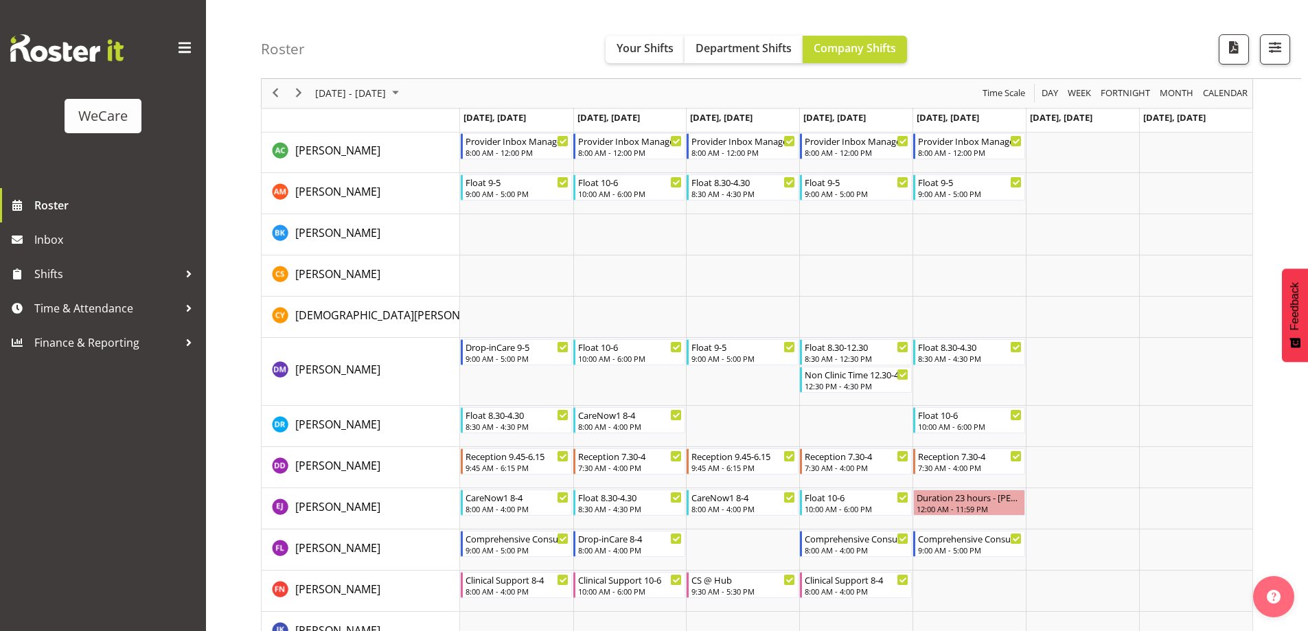
scroll to position [3369, 0]
click at [299, 91] on span "Next" at bounding box center [298, 93] width 16 height 17
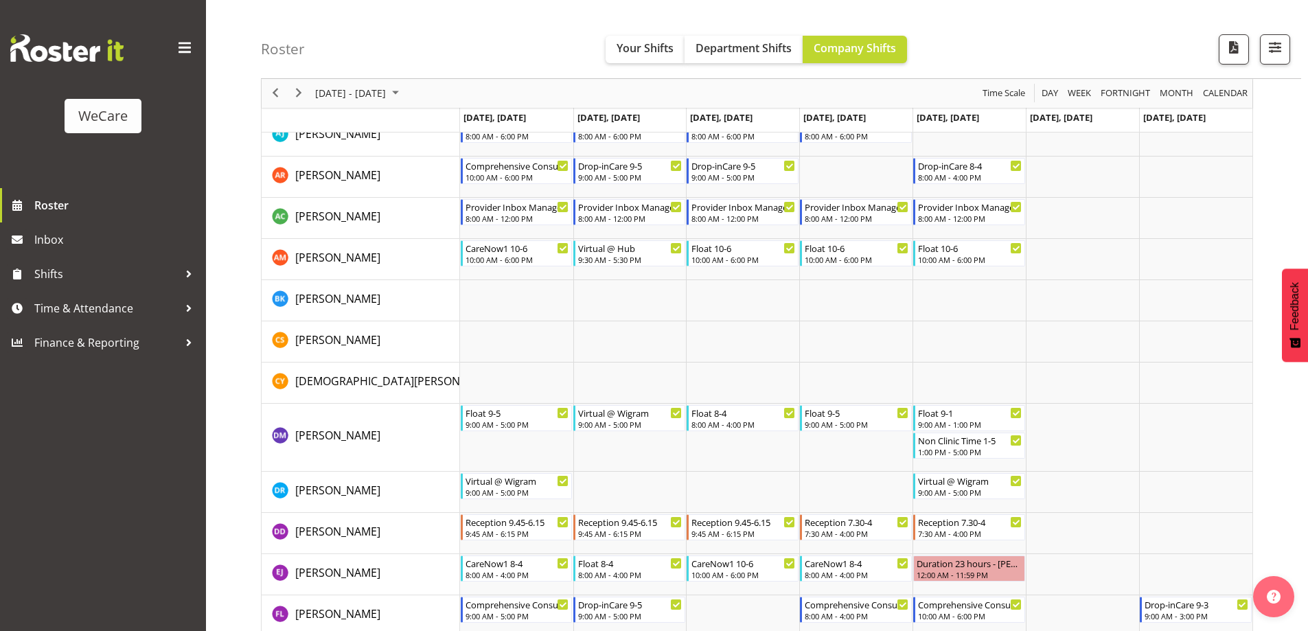
scroll to position [3267, 0]
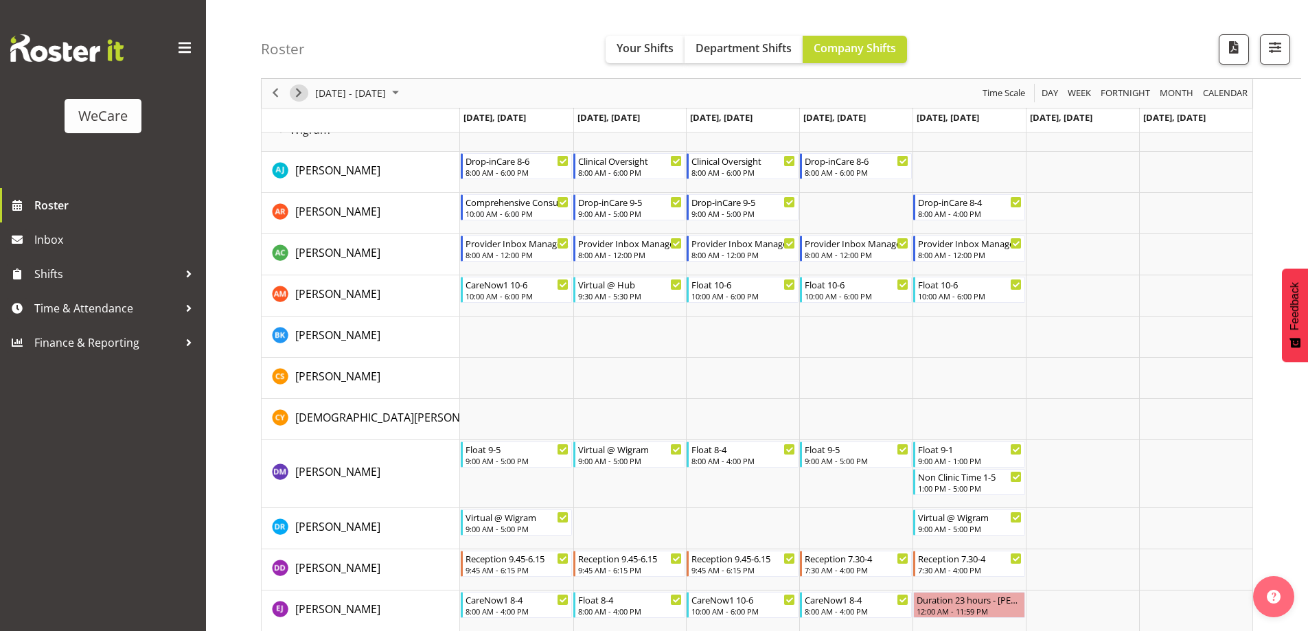
click at [299, 91] on span "Next" at bounding box center [298, 93] width 16 height 17
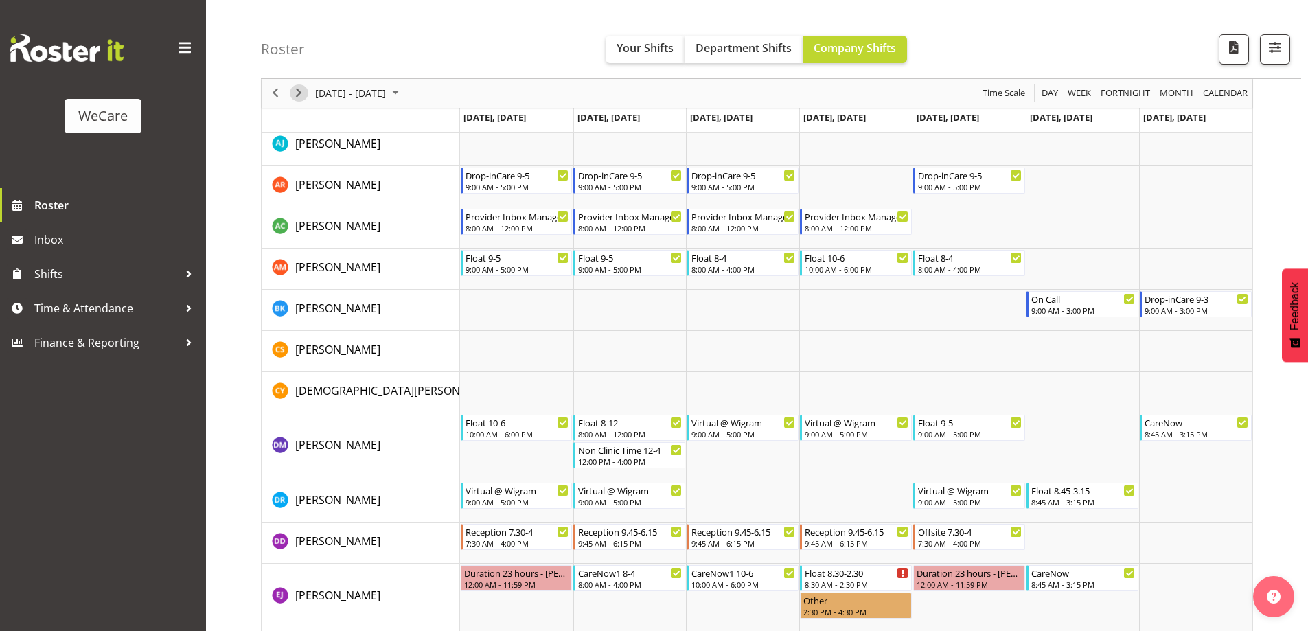
click at [299, 91] on span "Next" at bounding box center [298, 93] width 16 height 17
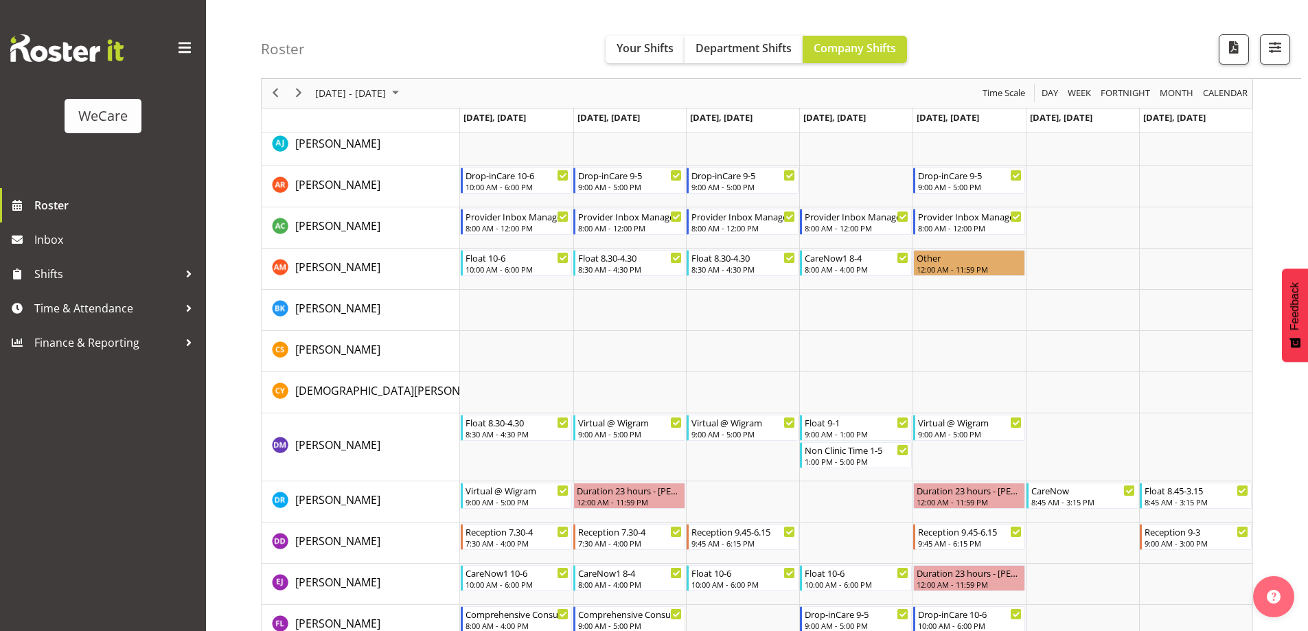
scroll to position [3294, 0]
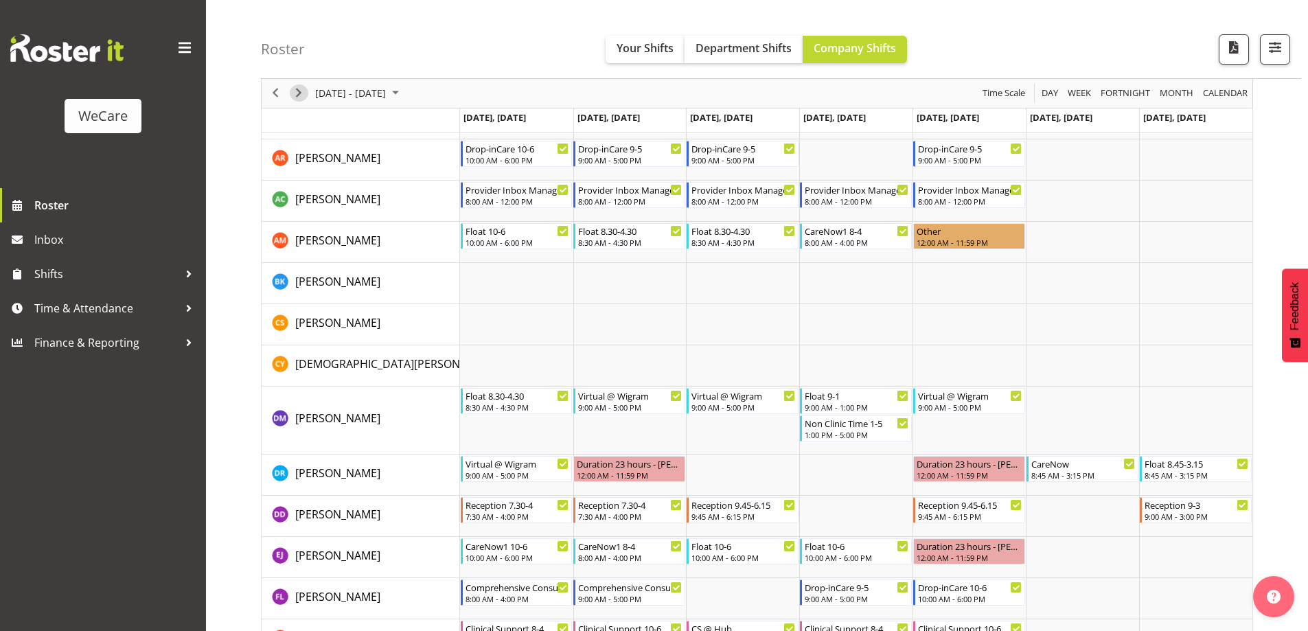
click at [299, 91] on span "Next" at bounding box center [298, 93] width 16 height 17
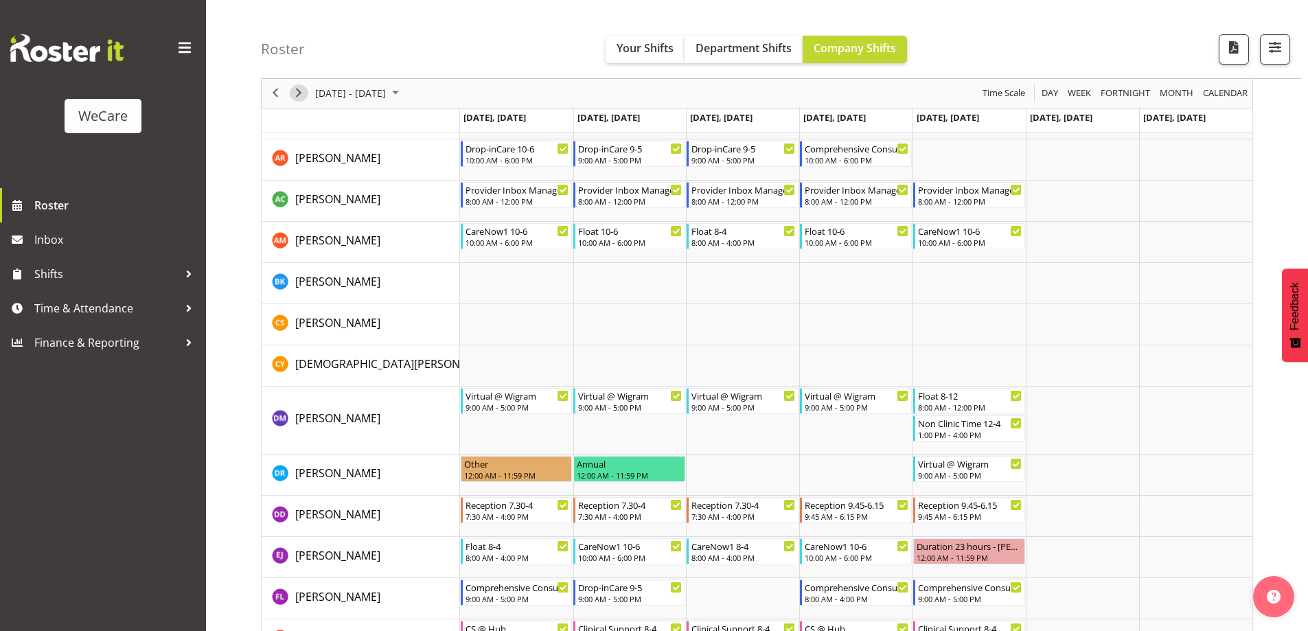
scroll to position [3294, 0]
drag, startPoint x: 0, startPoint y: 0, endPoint x: 299, endPoint y: 91, distance: 312.8
click at [299, 91] on span "Next" at bounding box center [298, 93] width 16 height 17
